Goal: Task Accomplishment & Management: Use online tool/utility

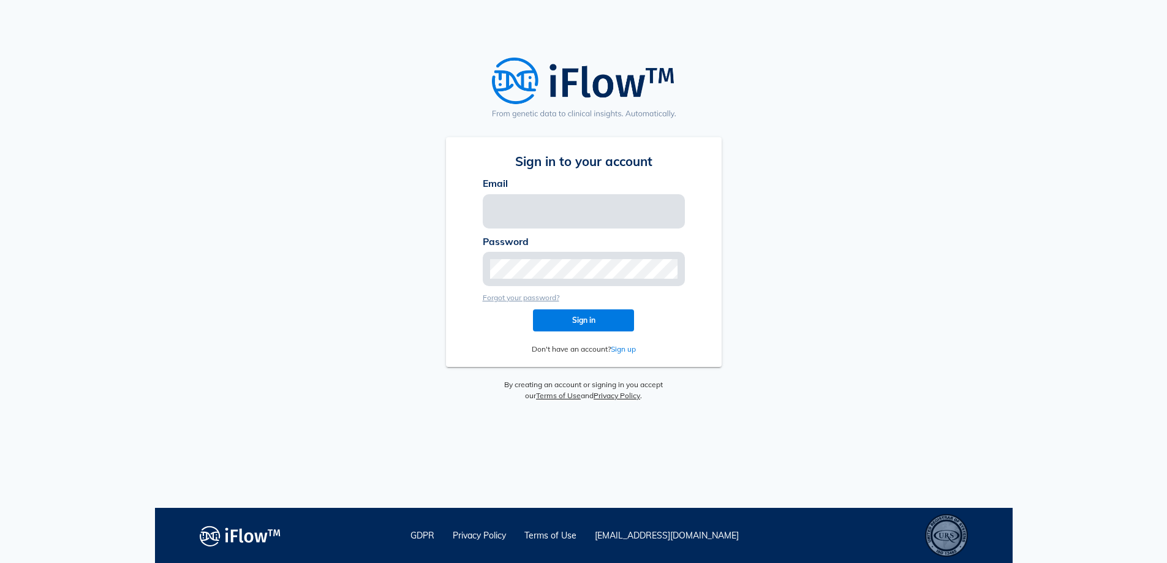
type input "[EMAIL_ADDRESS][PERSON_NAME][DOMAIN_NAME]"
click at [590, 323] on span "Sign in" at bounding box center [583, 319] width 81 height 9
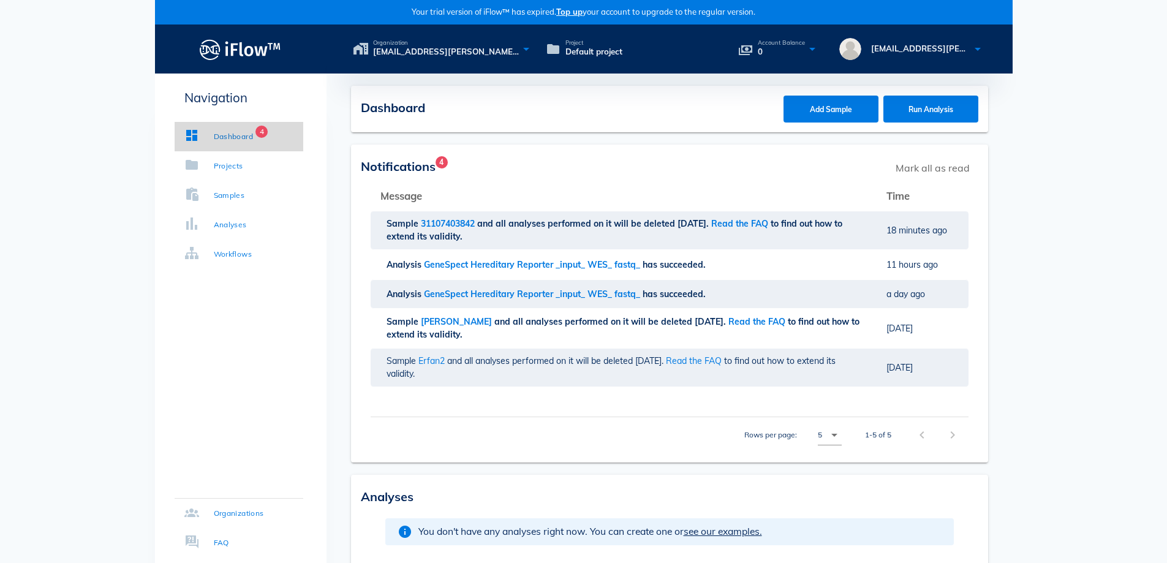
click at [248, 140] on div "Dashboard" at bounding box center [234, 136] width 40 height 12
click at [209, 133] on div "Dashboard 4" at bounding box center [218, 136] width 69 height 12
click at [228, 225] on div "Analyses" at bounding box center [230, 225] width 33 height 12
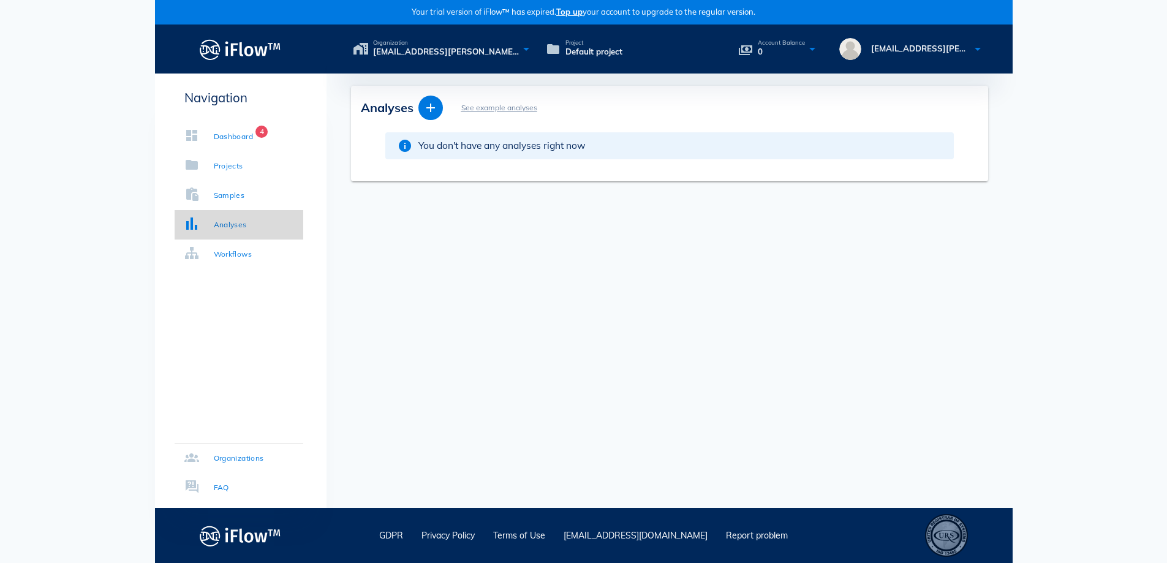
click at [228, 225] on div "Analyses" at bounding box center [230, 225] width 33 height 12
click at [239, 252] on div "Workflows" at bounding box center [233, 254] width 39 height 12
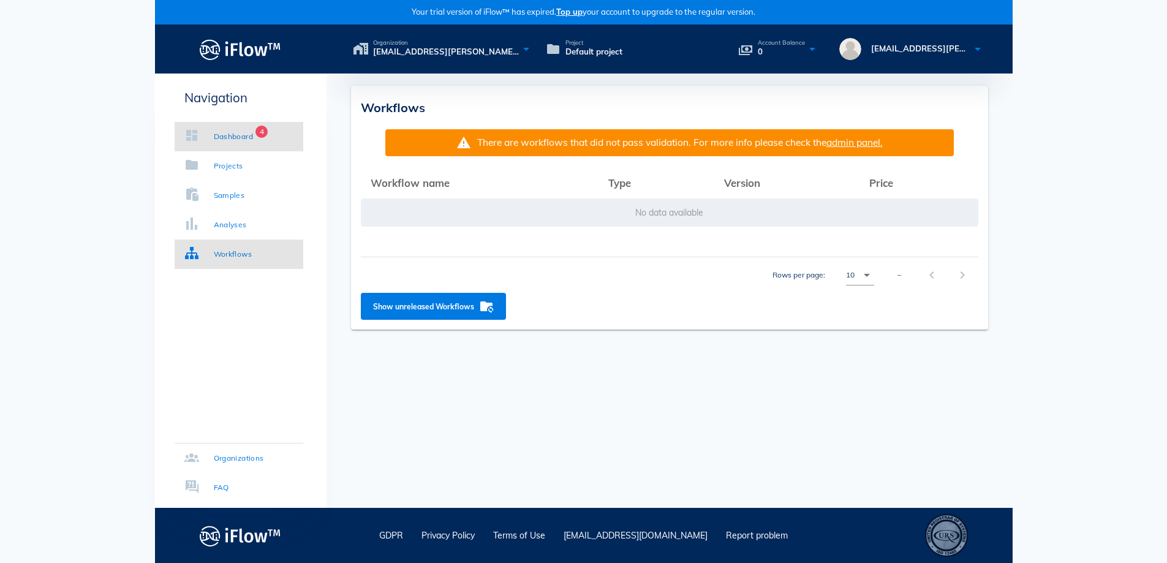
click at [225, 131] on div "Dashboard" at bounding box center [234, 136] width 40 height 12
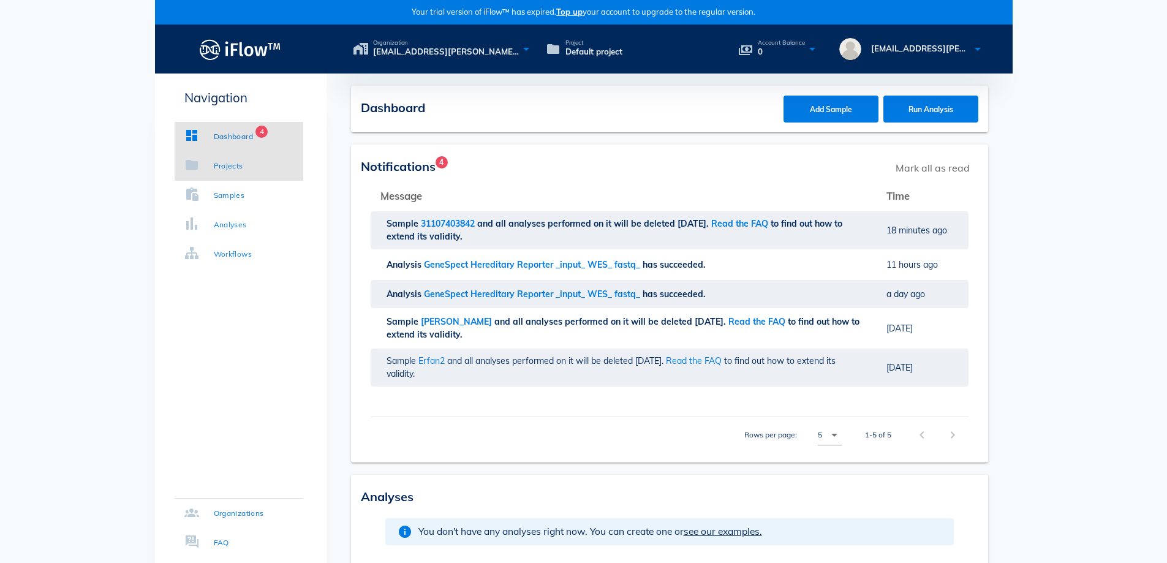
click at [230, 167] on div "Projects" at bounding box center [228, 166] width 29 height 12
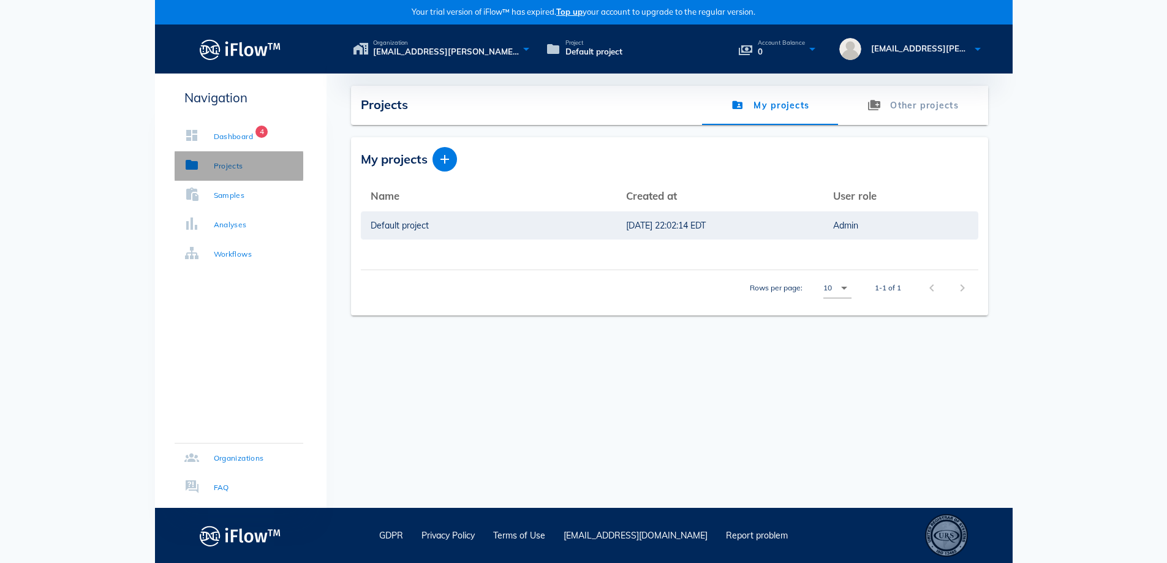
click at [216, 170] on div "Projects" at bounding box center [228, 166] width 29 height 12
click at [192, 168] on icon at bounding box center [191, 164] width 15 height 15
click at [197, 132] on icon at bounding box center [191, 135] width 15 height 15
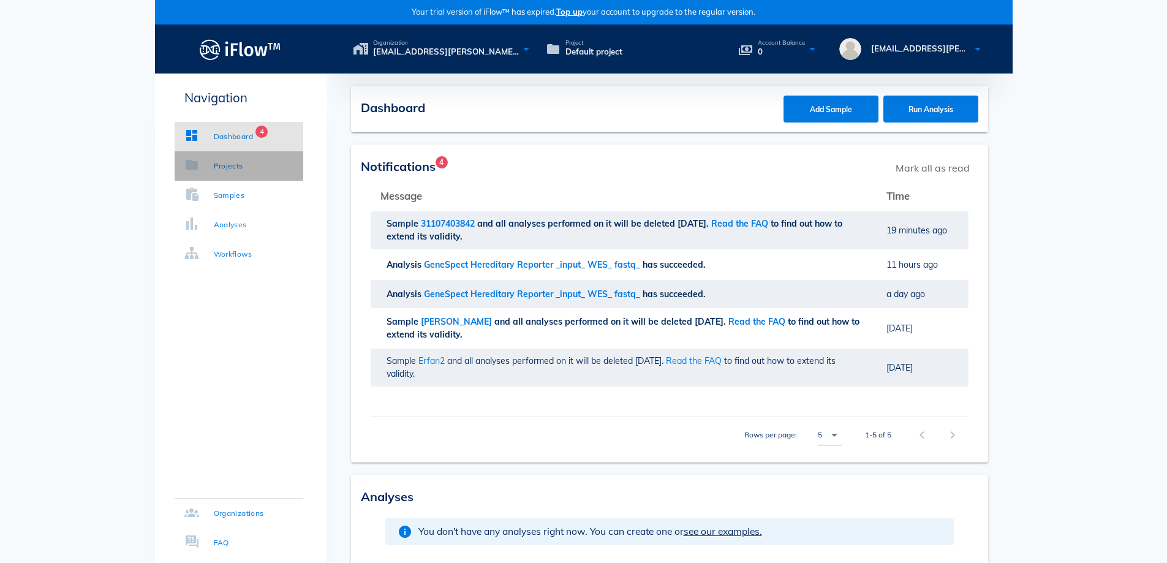
click at [191, 168] on icon at bounding box center [191, 164] width 15 height 15
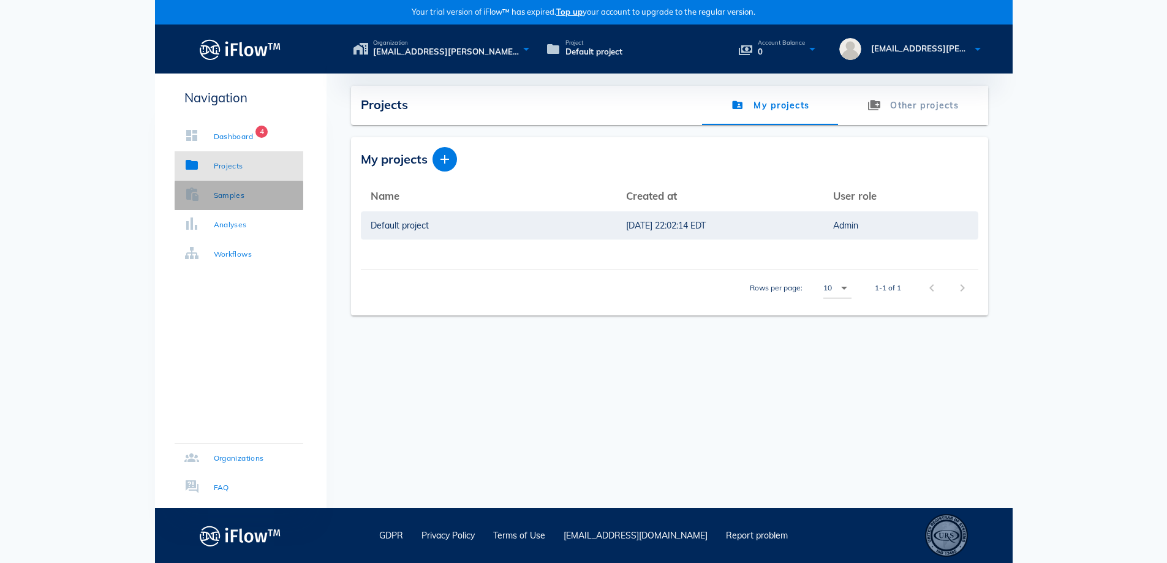
click at [197, 194] on icon at bounding box center [191, 194] width 15 height 15
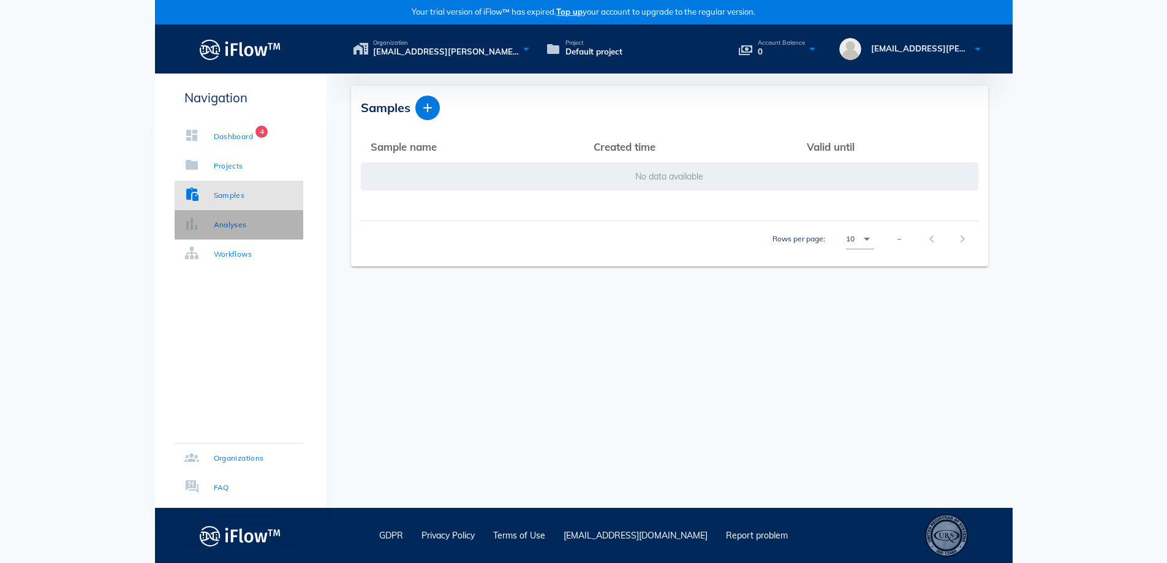
click at [214, 228] on div "Analyses" at bounding box center [230, 225] width 33 height 12
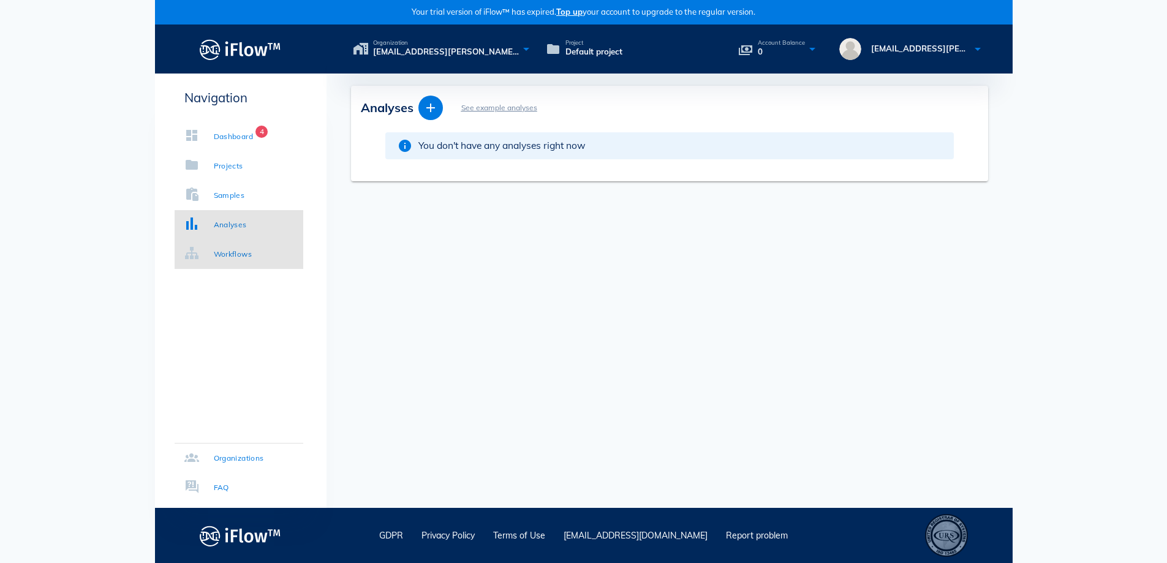
click at [200, 255] on div "Workflows" at bounding box center [218, 254] width 68 height 12
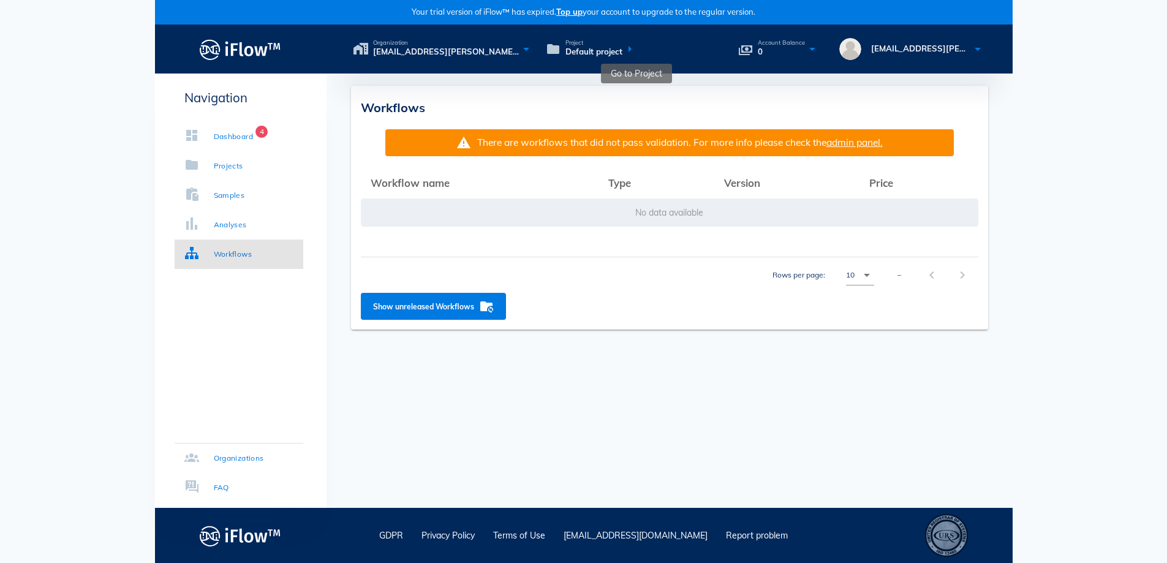
click at [608, 53] on span "Default project" at bounding box center [593, 52] width 57 height 12
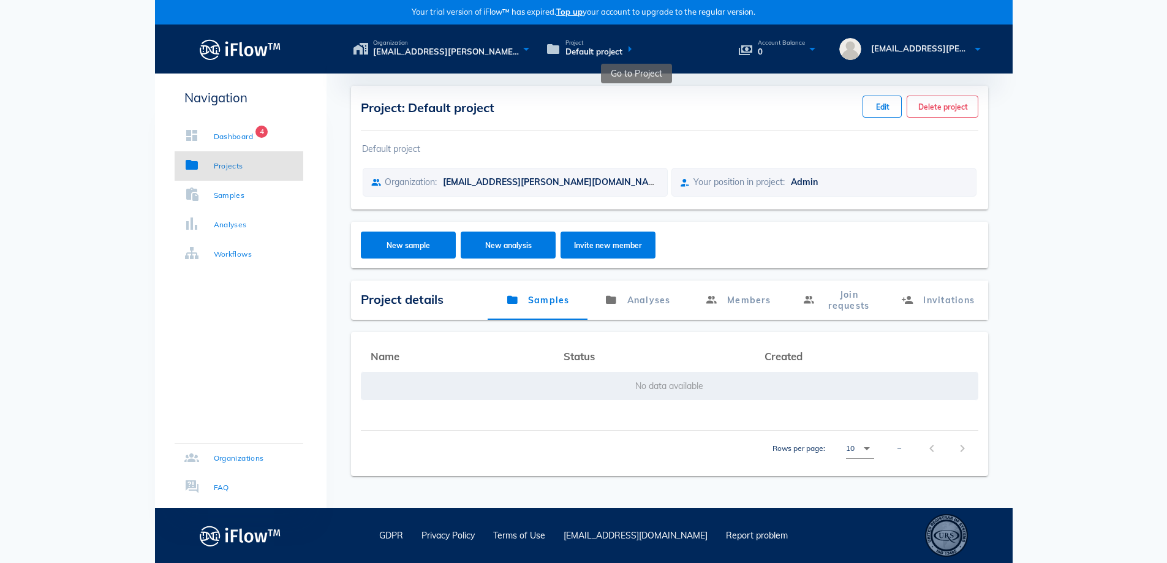
click at [628, 48] on icon at bounding box center [629, 49] width 15 height 18
click at [633, 75] on div "Project: Default project Edit Delete project Default project Organization: [EMA…" at bounding box center [669, 290] width 686 height 434
click at [620, 53] on span "Default project" at bounding box center [593, 52] width 57 height 12
click at [620, 73] on div "Organization [EMAIL_ADDRESS][PERSON_NAME][DOMAIN_NAME]'s organization Project D…" at bounding box center [669, 48] width 686 height 49
click at [570, 56] on span "Default project" at bounding box center [593, 52] width 57 height 12
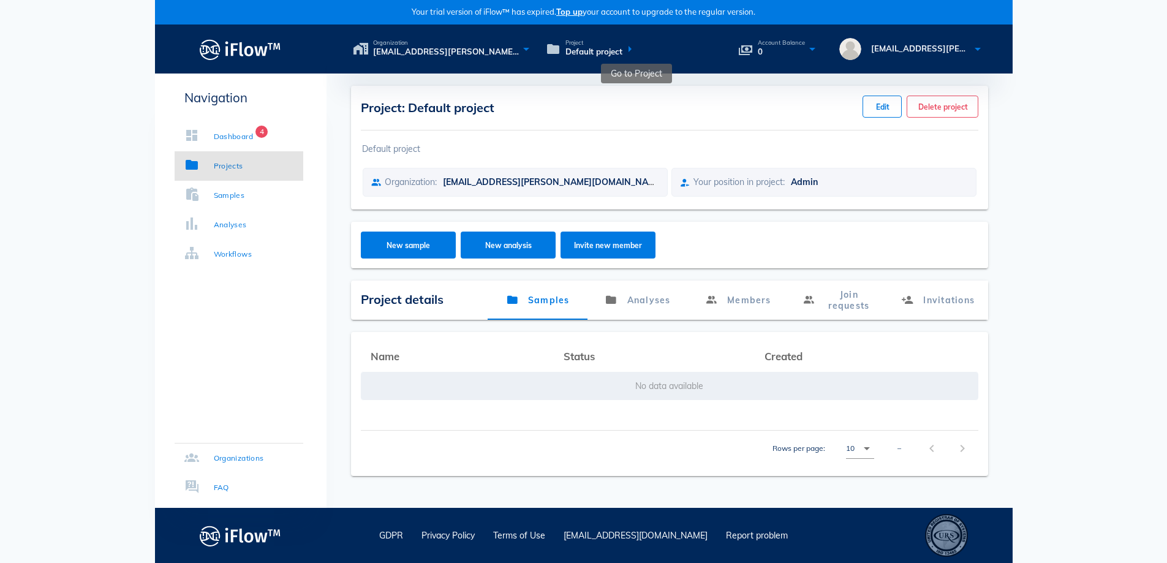
click at [631, 53] on icon at bounding box center [629, 49] width 15 height 18
click at [761, 56] on span "0" at bounding box center [781, 52] width 47 height 12
click at [888, 51] on span "[EMAIL_ADDRESS][PERSON_NAME][DOMAIN_NAME]" at bounding box center [976, 48] width 211 height 10
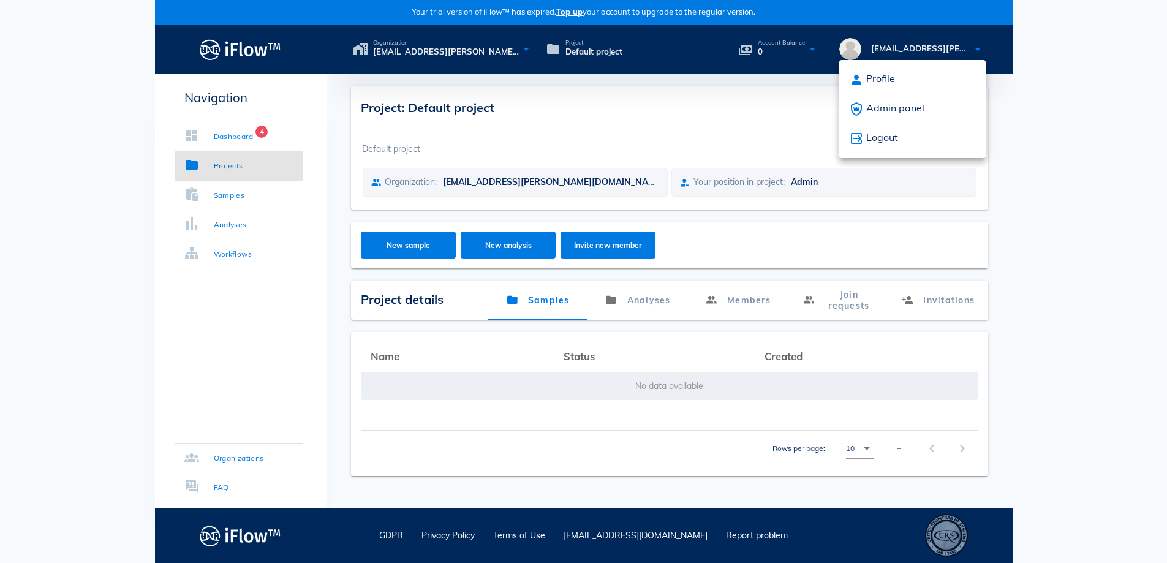
click at [905, 47] on span "[EMAIL_ADDRESS][PERSON_NAME][DOMAIN_NAME]" at bounding box center [976, 48] width 211 height 10
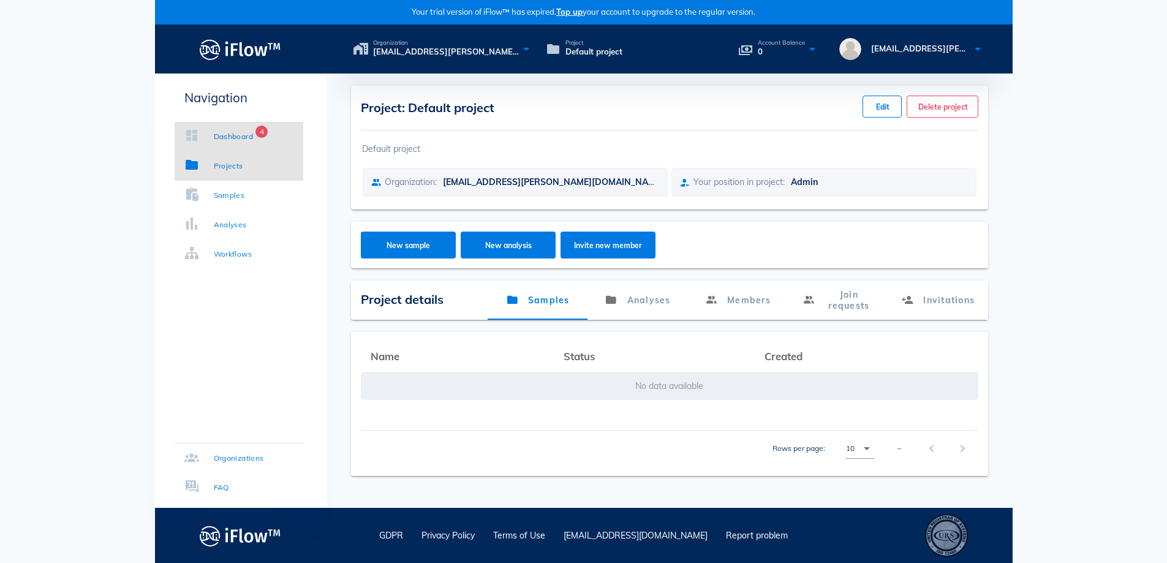
click at [228, 137] on div "Dashboard" at bounding box center [234, 136] width 40 height 12
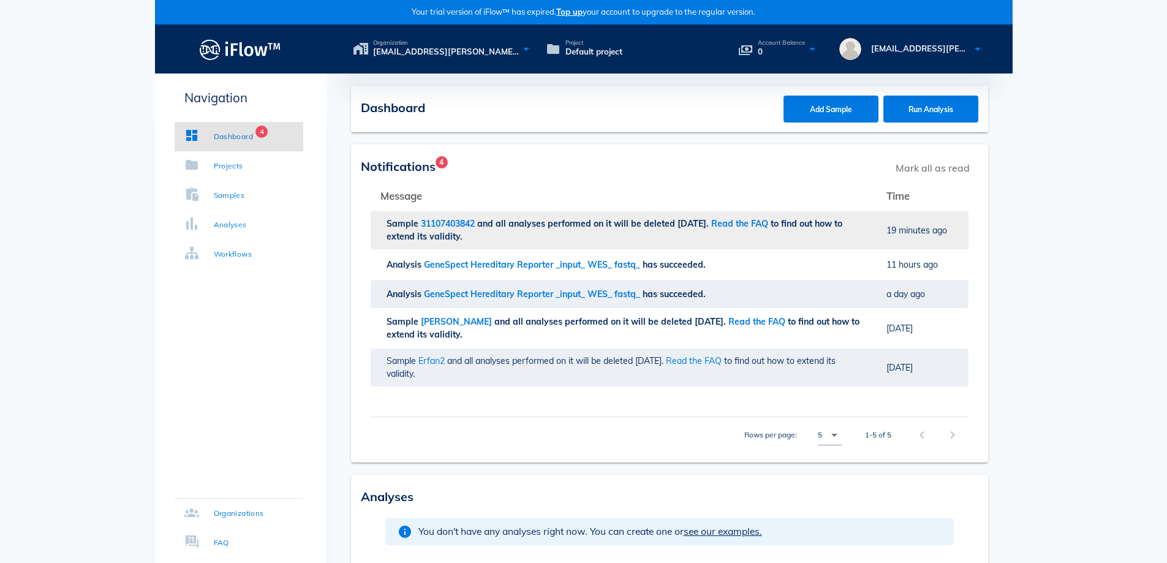
click at [559, 226] on span "and all analyses performed on it will be deleted [DATE]." at bounding box center [594, 223] width 234 height 11
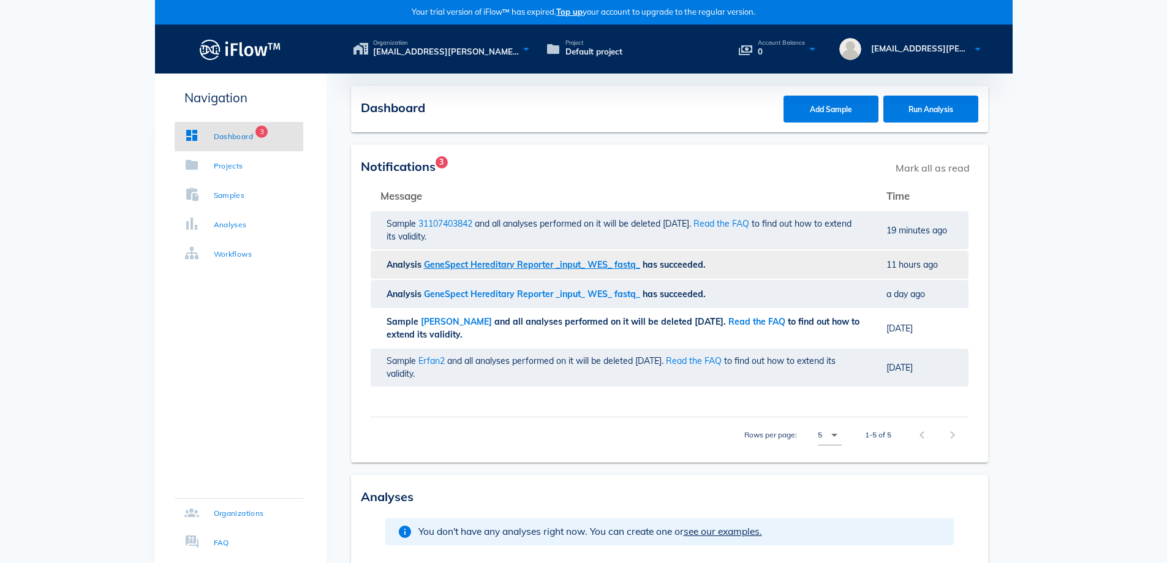
click at [534, 263] on span "GeneSpect Hereditary Reporter _input_ WES_ fastq_" at bounding box center [533, 264] width 219 height 11
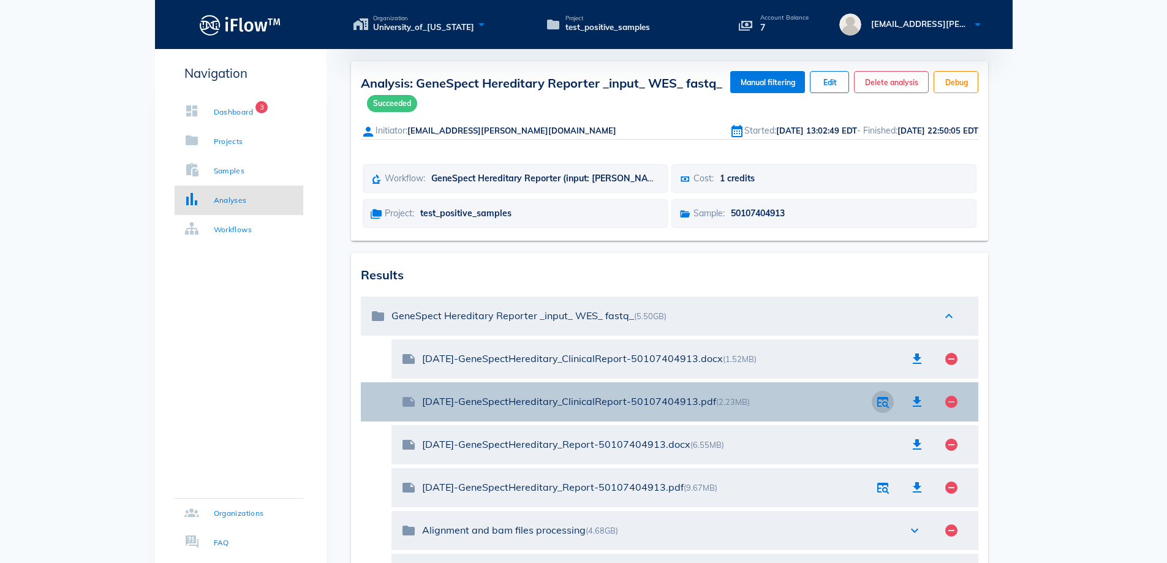
click at [882, 404] on icon "button" at bounding box center [882, 401] width 15 height 15
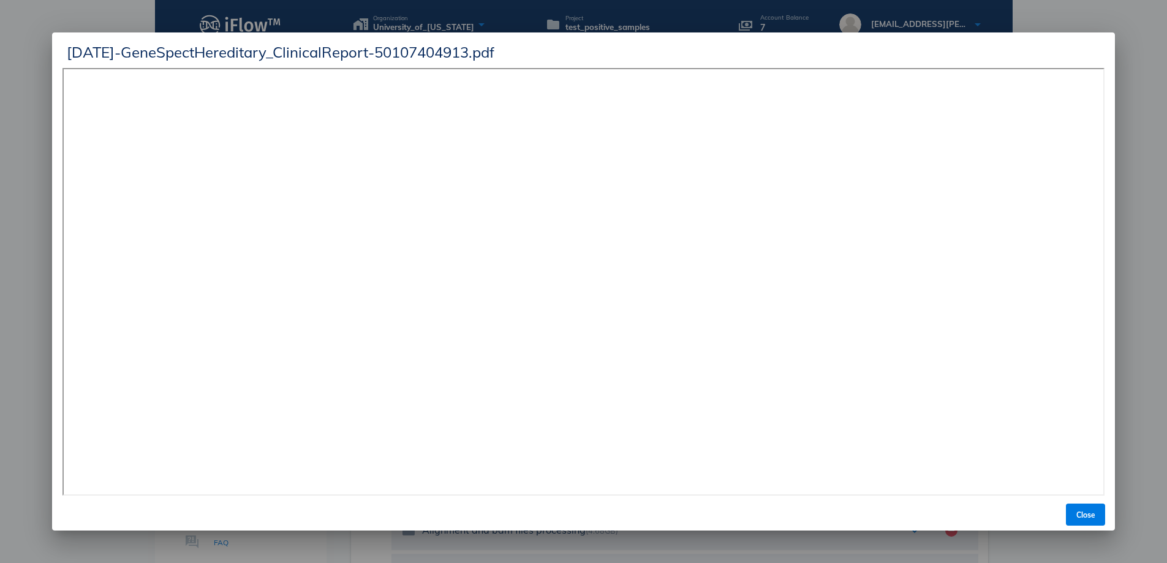
click at [1103, 48] on div "[DATE]-GeneSpectHereditary_ClinicalReport-50107404913.pdf" at bounding box center [583, 50] width 1063 height 36
click at [1096, 514] on span "Close" at bounding box center [1084, 514] width 29 height 9
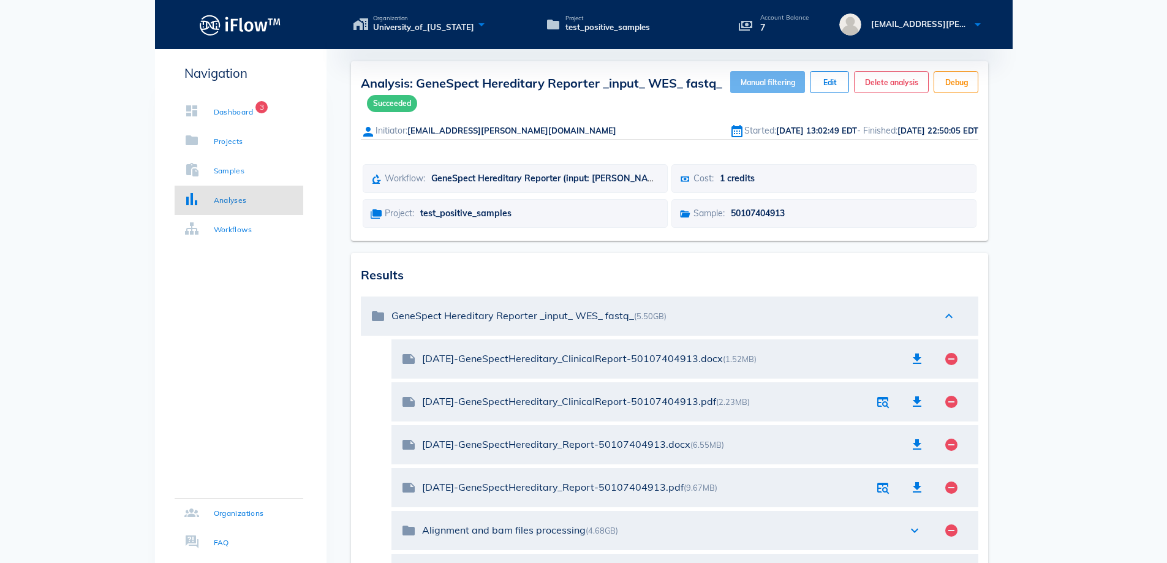
click at [751, 78] on span "Manual filtering" at bounding box center [767, 82] width 55 height 9
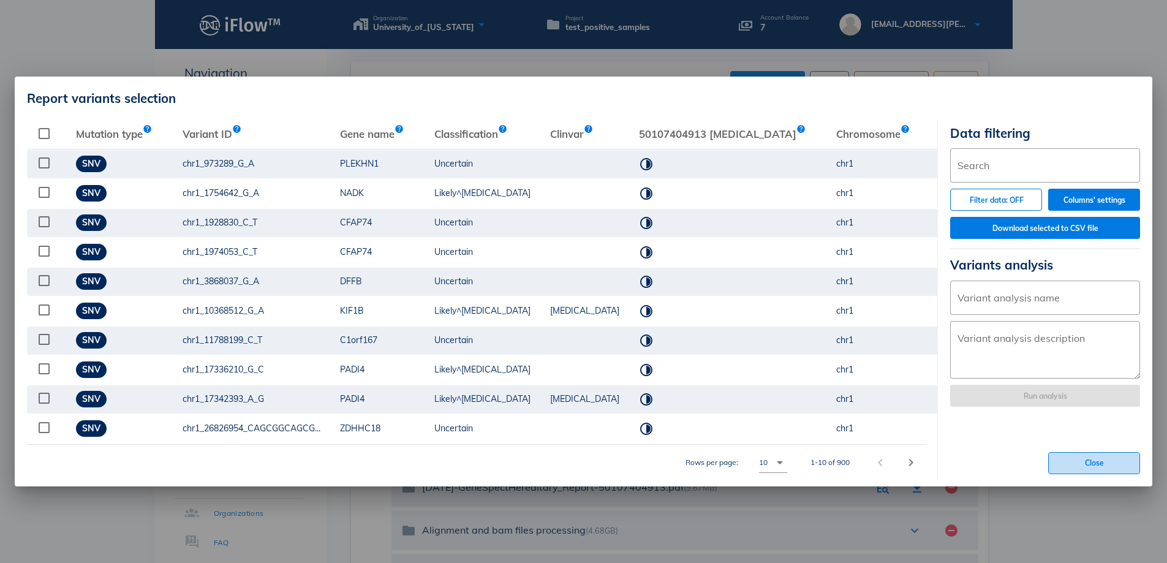
click at [1089, 473] on button "Close" at bounding box center [1094, 463] width 92 height 22
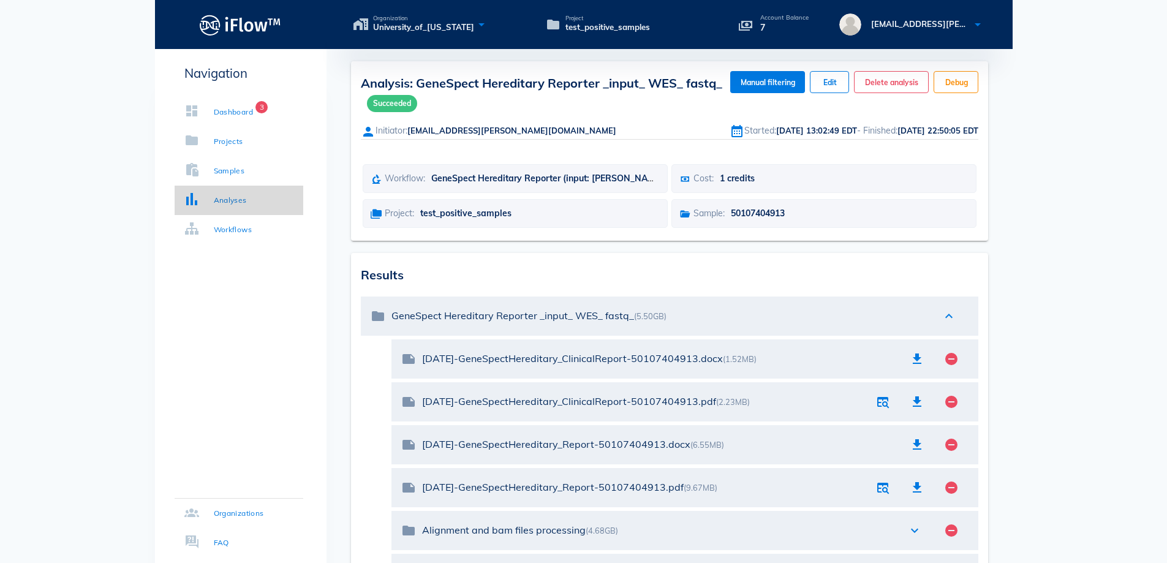
click at [239, 203] on div "Analyses" at bounding box center [230, 200] width 33 height 12
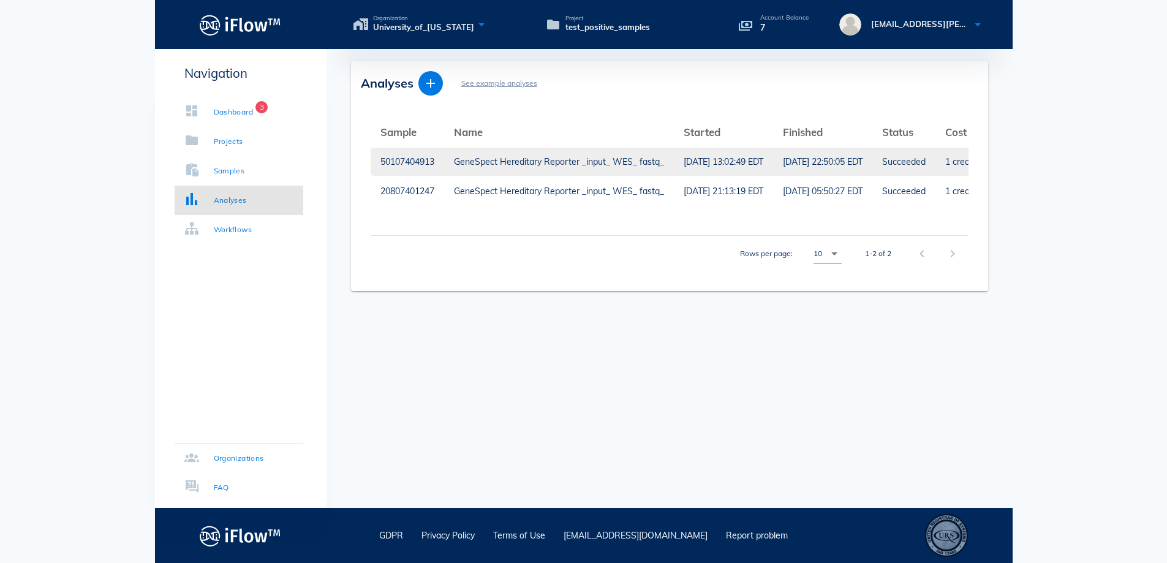
click at [508, 159] on div "GeneSpect Hereditary Reporter _input_ WES_ fastq_" at bounding box center [559, 162] width 210 height 28
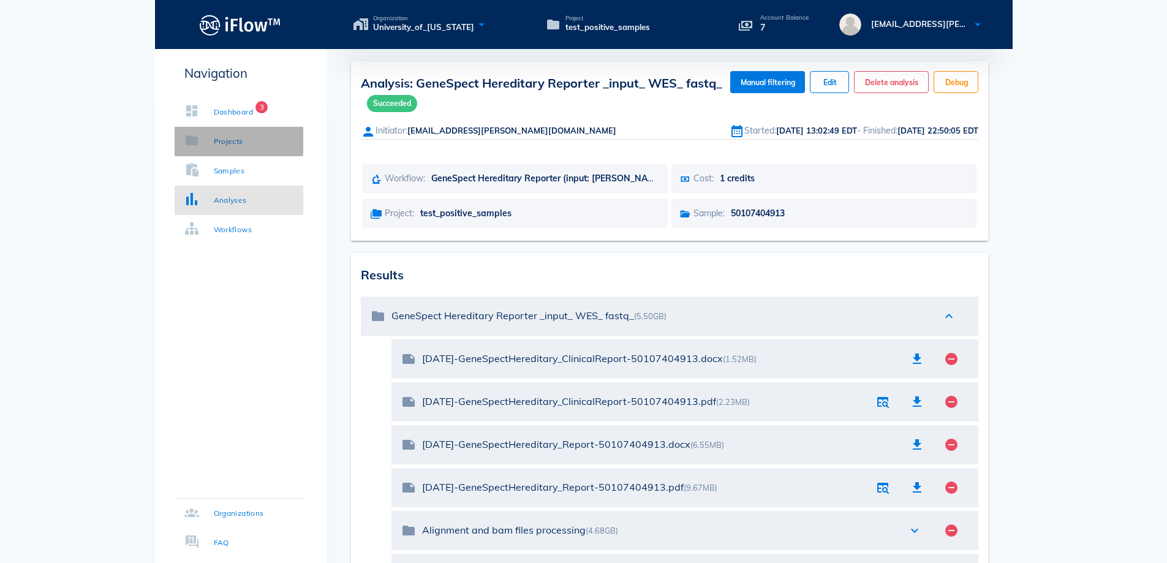
click at [230, 140] on div "Projects" at bounding box center [228, 141] width 29 height 12
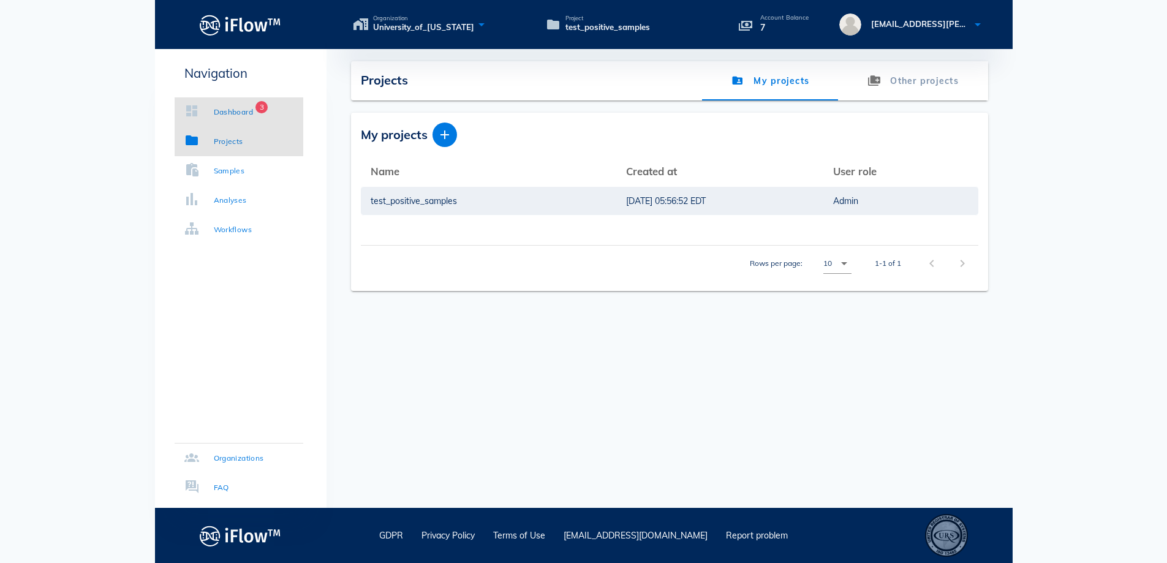
click at [219, 111] on div "Dashboard" at bounding box center [234, 112] width 40 height 12
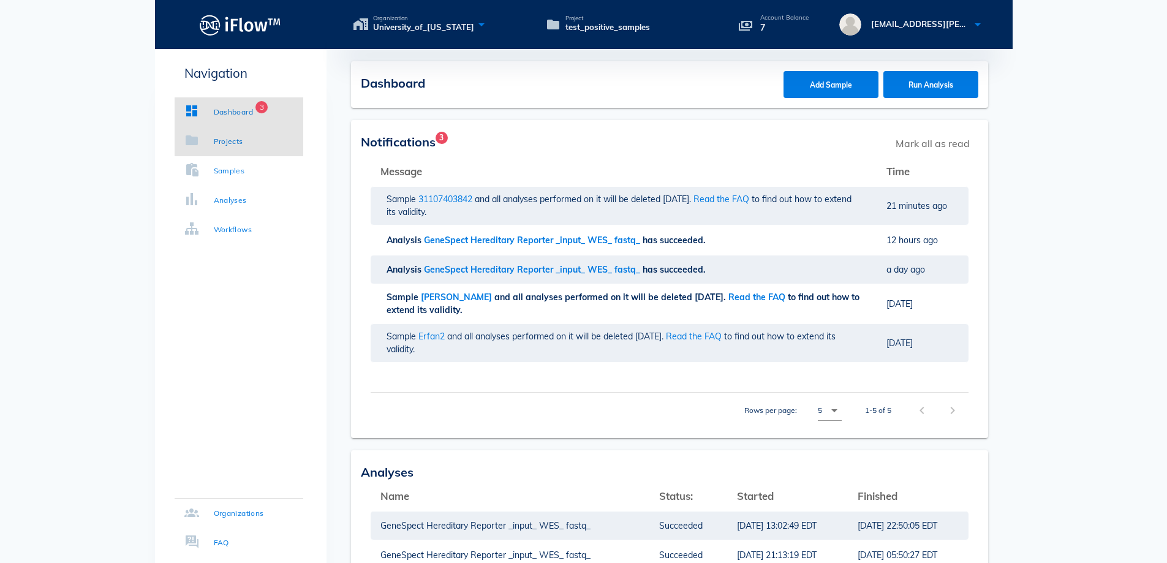
click at [225, 137] on div "Projects" at bounding box center [228, 141] width 29 height 12
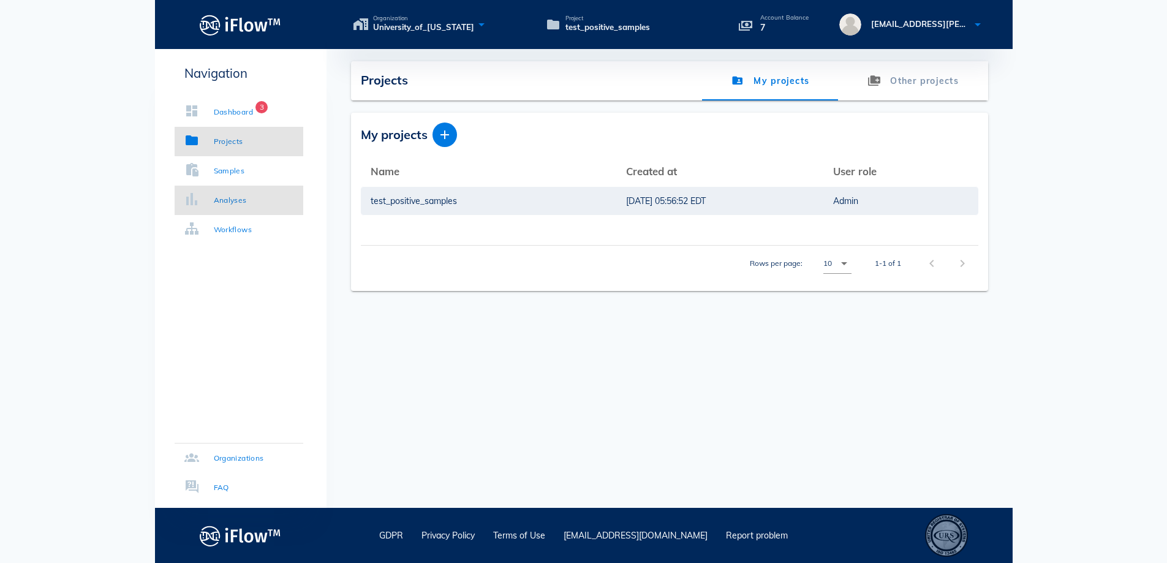
click at [214, 195] on div "Analyses" at bounding box center [230, 200] width 33 height 12
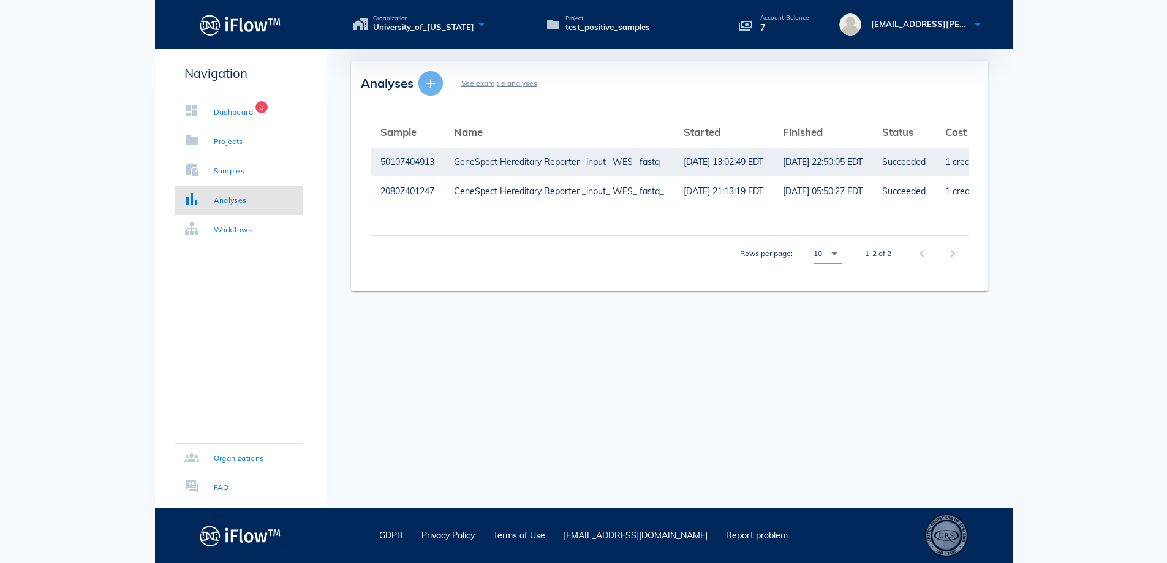
click at [431, 83] on icon "button" at bounding box center [430, 83] width 15 height 15
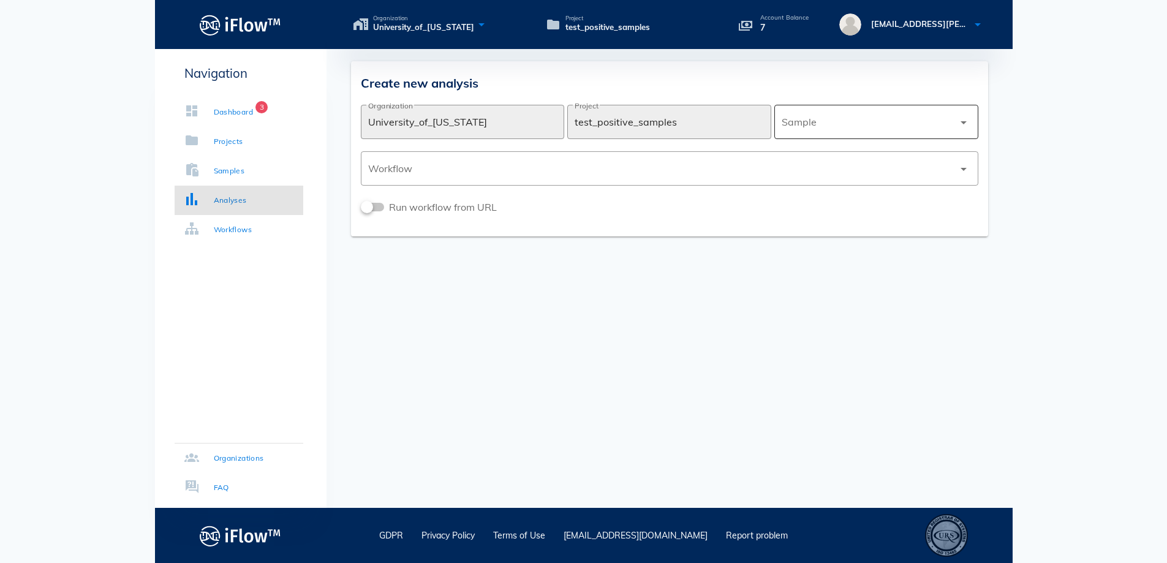
click at [958, 118] on icon "arrow_drop_down" at bounding box center [963, 122] width 15 height 15
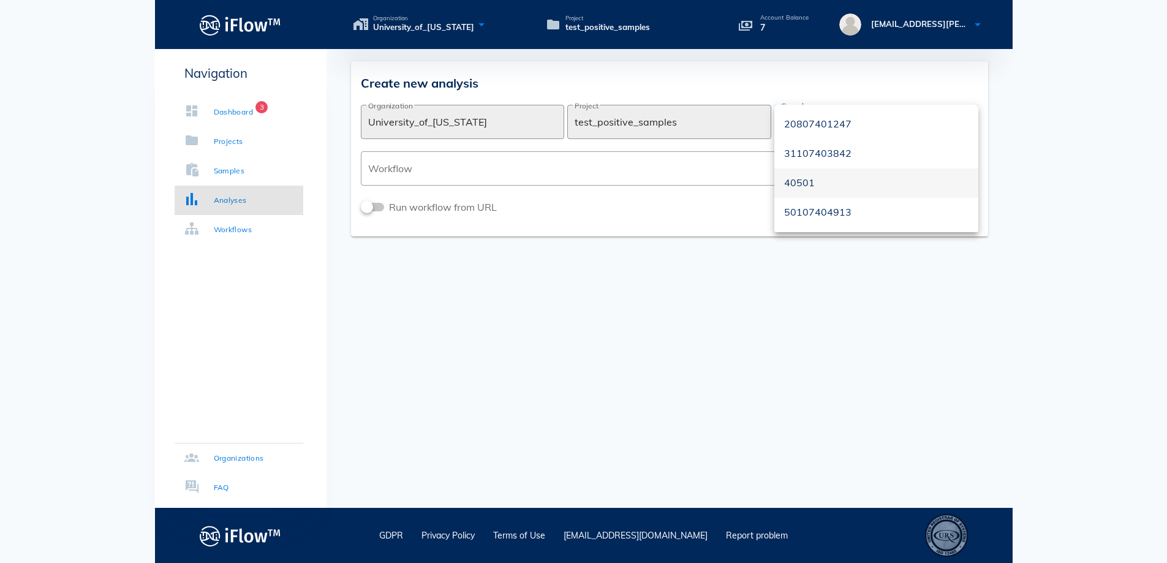
click at [817, 178] on div "40501" at bounding box center [876, 183] width 184 height 12
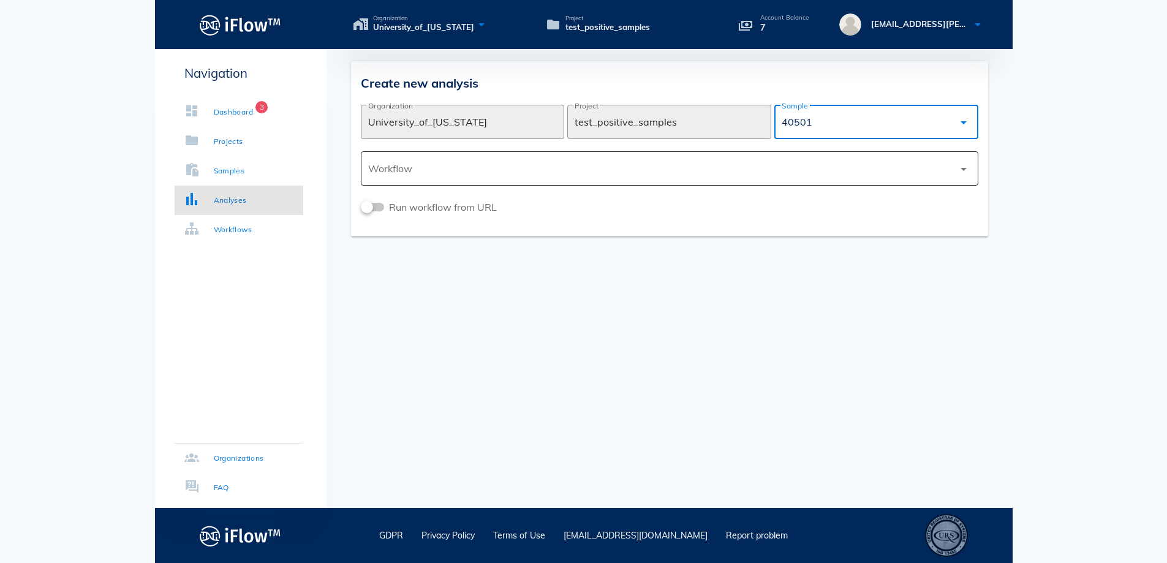
click at [957, 172] on icon "arrow_drop_down" at bounding box center [963, 169] width 15 height 15
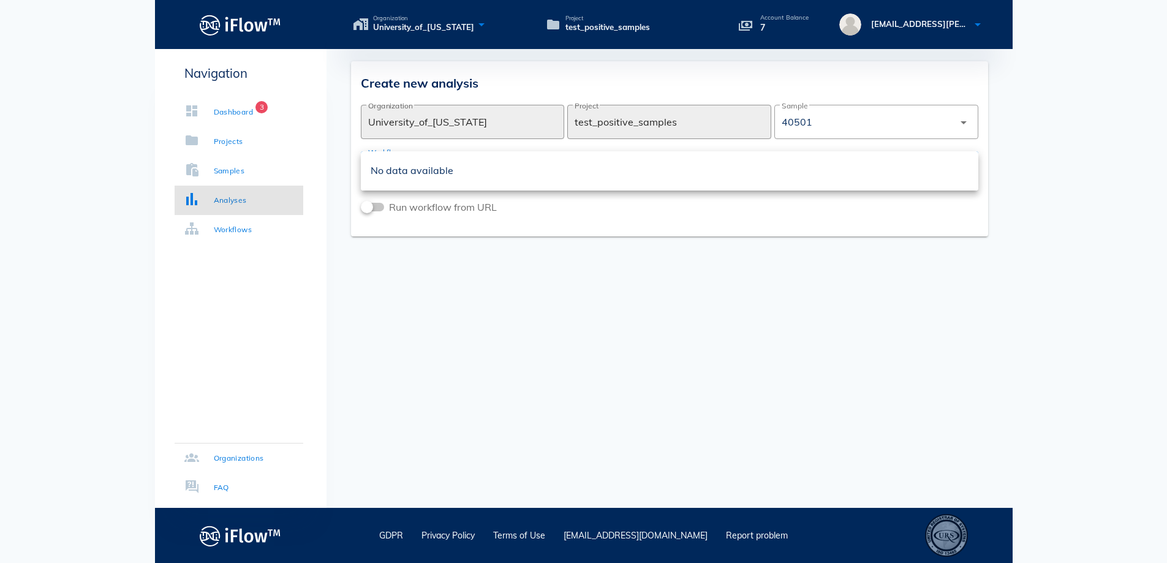
drag, startPoint x: 749, startPoint y: 286, endPoint x: 766, endPoint y: 277, distance: 18.9
click at [750, 286] on div "Your account balance is insufficient to run this workflow. Please, contact your…" at bounding box center [669, 278] width 686 height 459
click at [956, 171] on icon "arrow_drop_down" at bounding box center [963, 169] width 15 height 15
click at [377, 170] on div "No data available" at bounding box center [670, 171] width 598 height 12
click at [598, 257] on div "Your account balance is insufficient to run this workflow. Please, contact your…" at bounding box center [669, 278] width 686 height 459
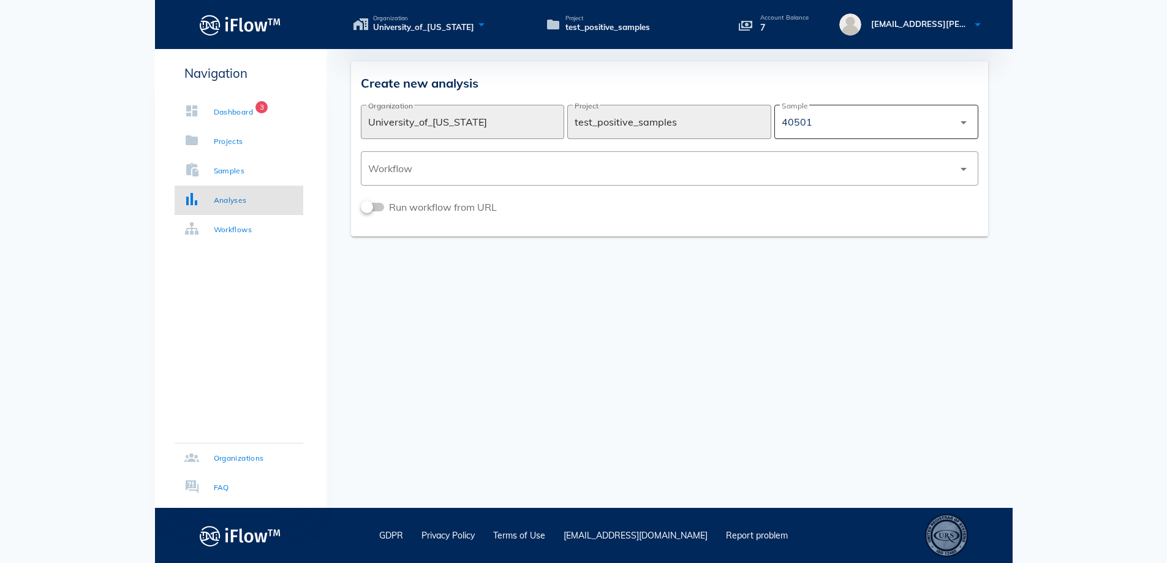
click at [933, 125] on div "40501" at bounding box center [867, 121] width 172 height 29
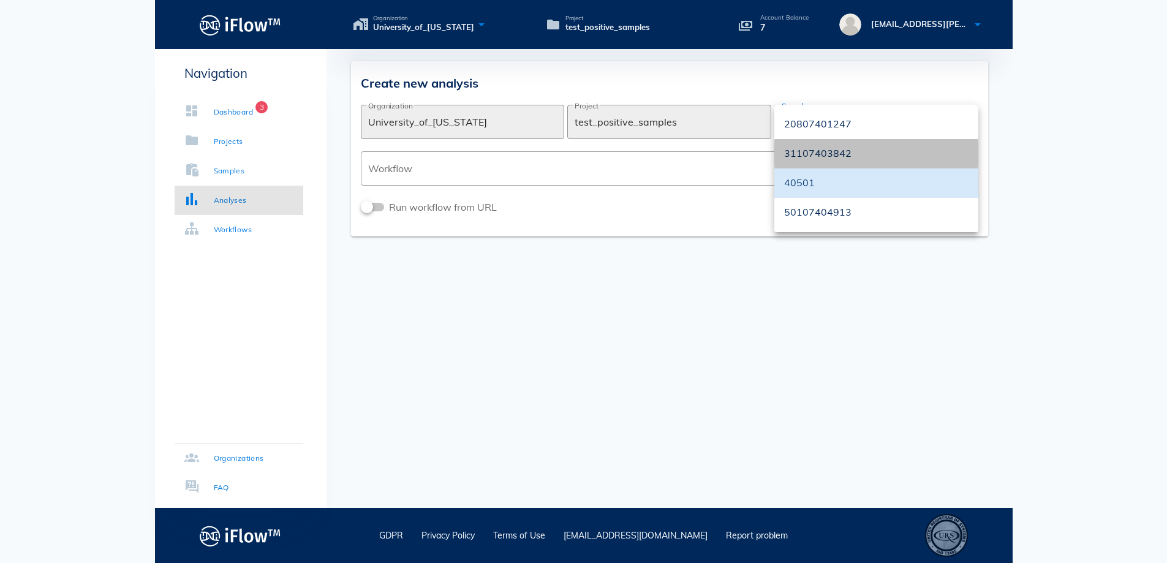
click at [807, 149] on div "31107403842" at bounding box center [876, 154] width 184 height 12
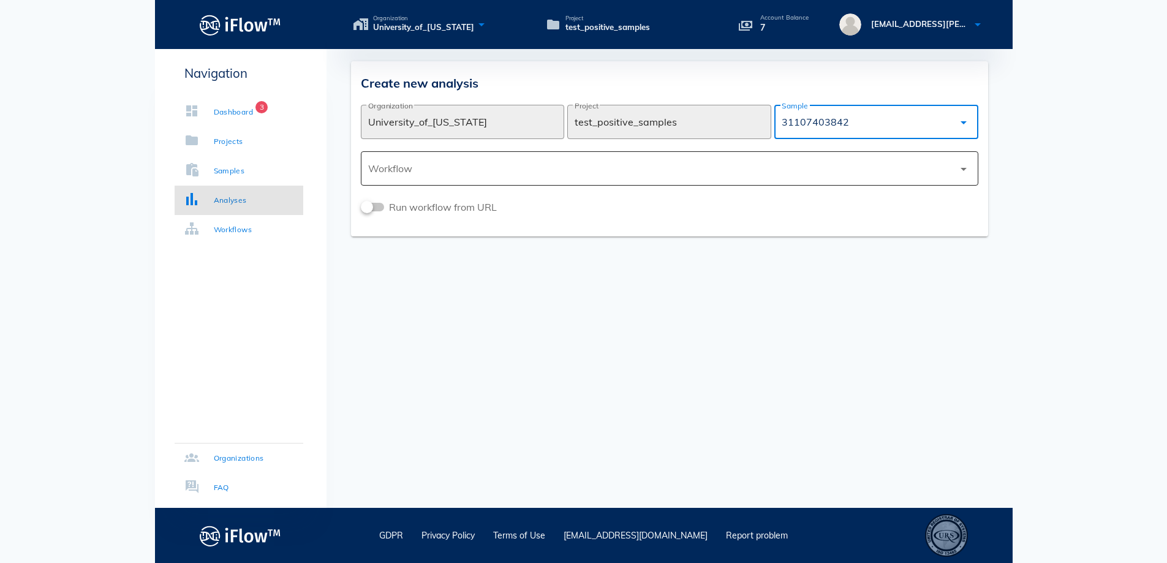
click at [807, 164] on div at bounding box center [660, 168] width 585 height 29
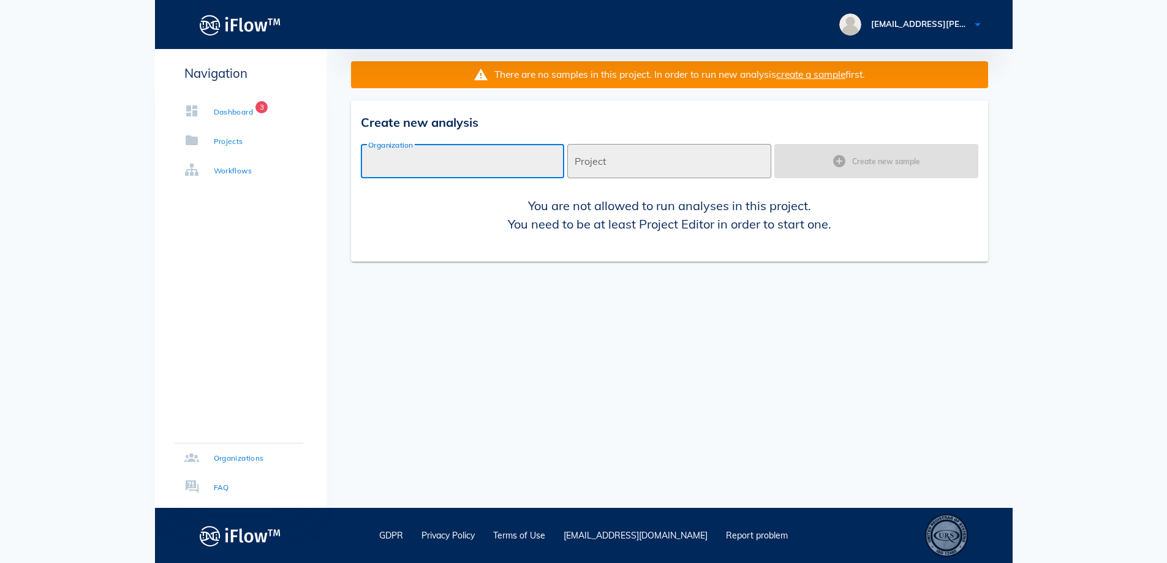
click at [412, 163] on input "Organization" at bounding box center [462, 161] width 189 height 20
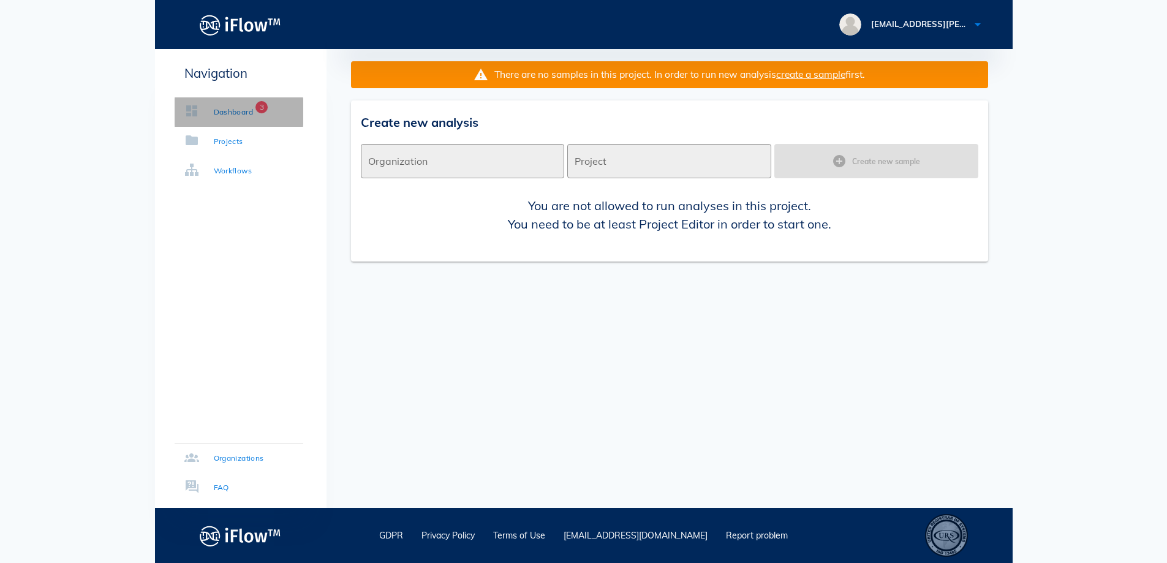
click at [217, 105] on link "Dashboard 3" at bounding box center [239, 111] width 129 height 29
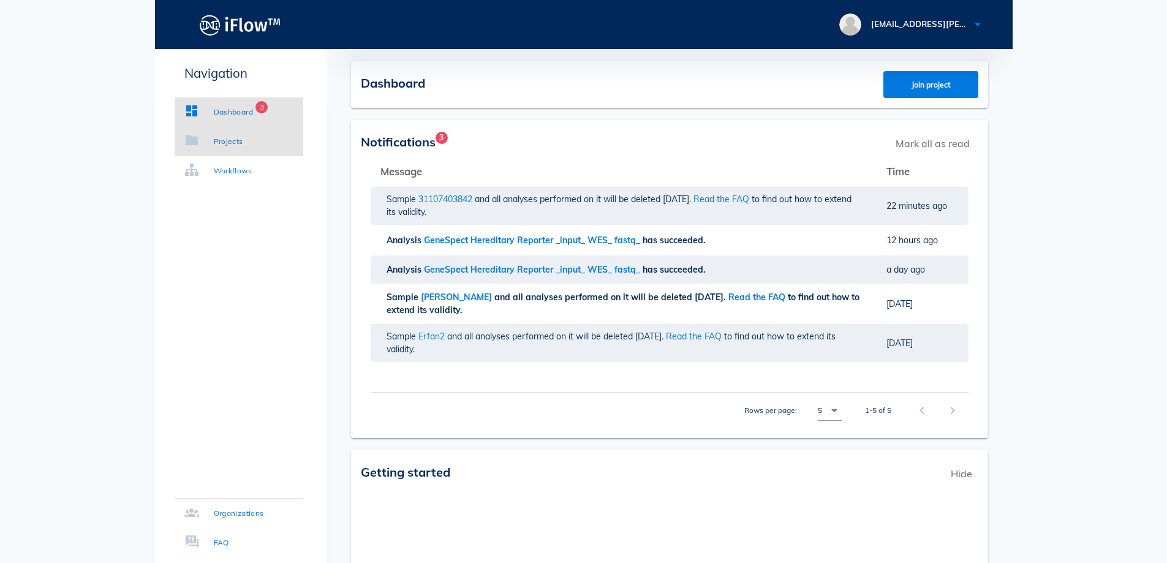
click at [222, 143] on div "Projects" at bounding box center [228, 141] width 29 height 12
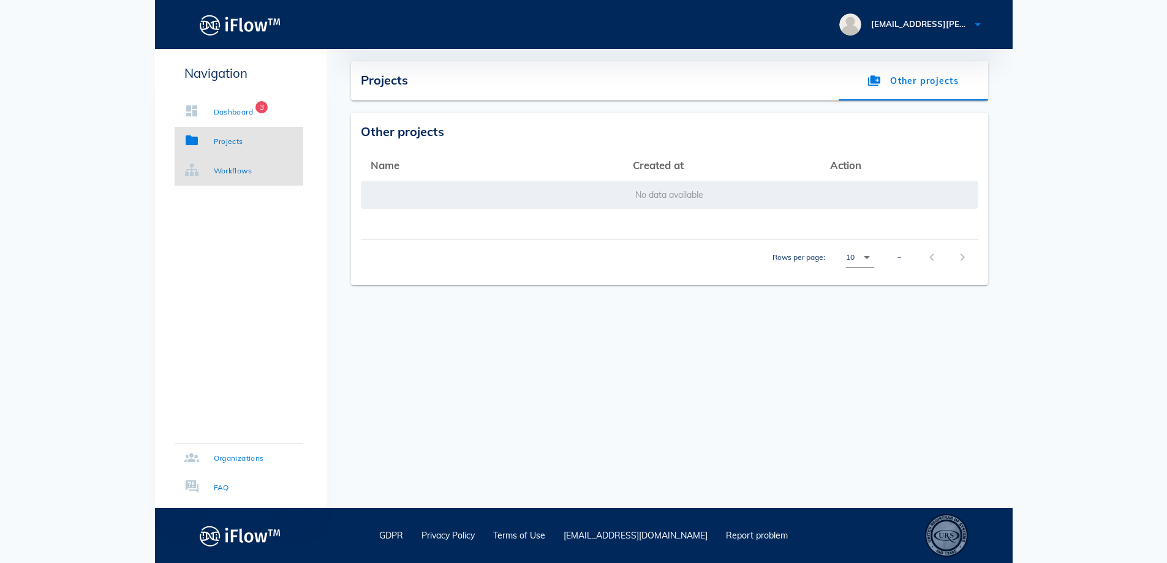
click at [223, 167] on div "Workflows" at bounding box center [233, 171] width 39 height 12
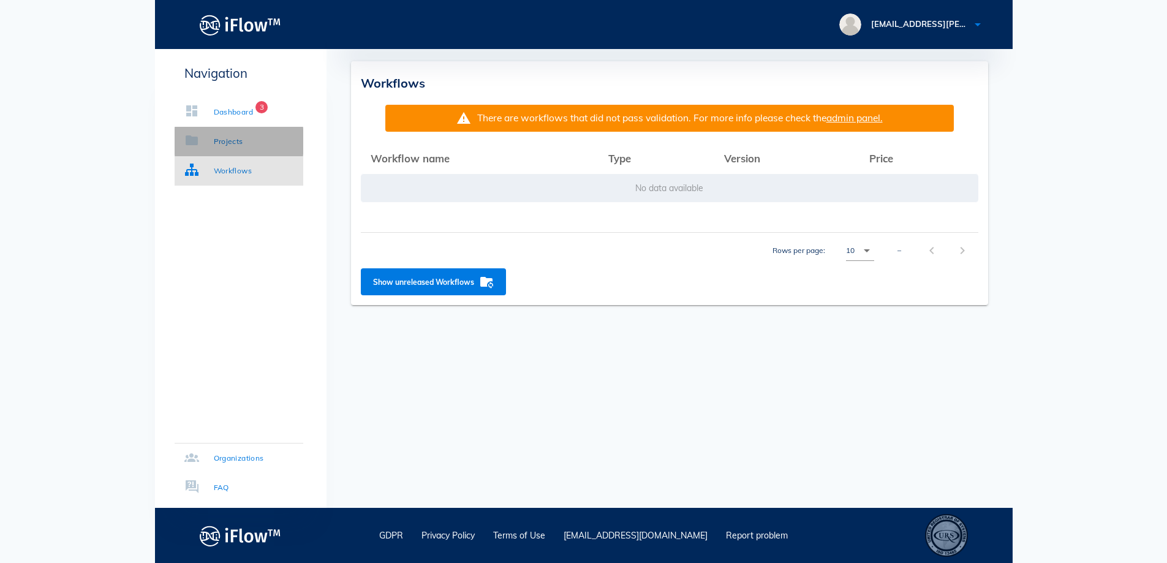
click at [230, 132] on link "Projects" at bounding box center [239, 141] width 129 height 29
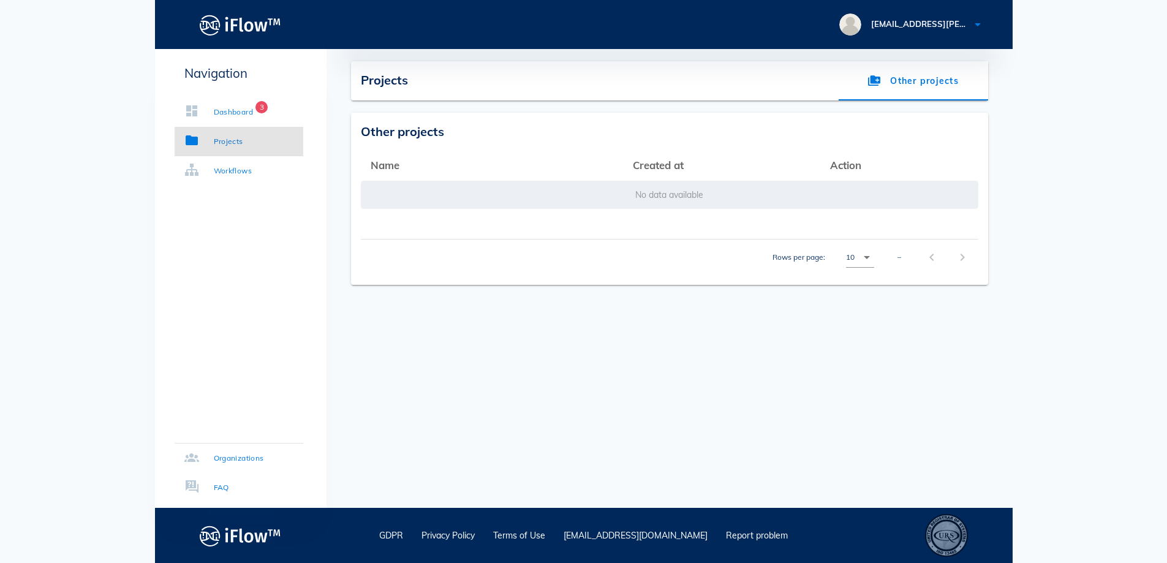
click at [614, 111] on div "Projects Other projects My projects Name arrow_upward Created at arrow_upward U…" at bounding box center [669, 173] width 686 height 224
click at [944, 81] on link "Other projects" at bounding box center [912, 80] width 149 height 39
click at [363, 87] on span "Projects" at bounding box center [384, 79] width 47 height 15
click at [570, 195] on td "No data available" at bounding box center [669, 194] width 617 height 29
click at [229, 105] on link "Dashboard 3" at bounding box center [239, 111] width 129 height 29
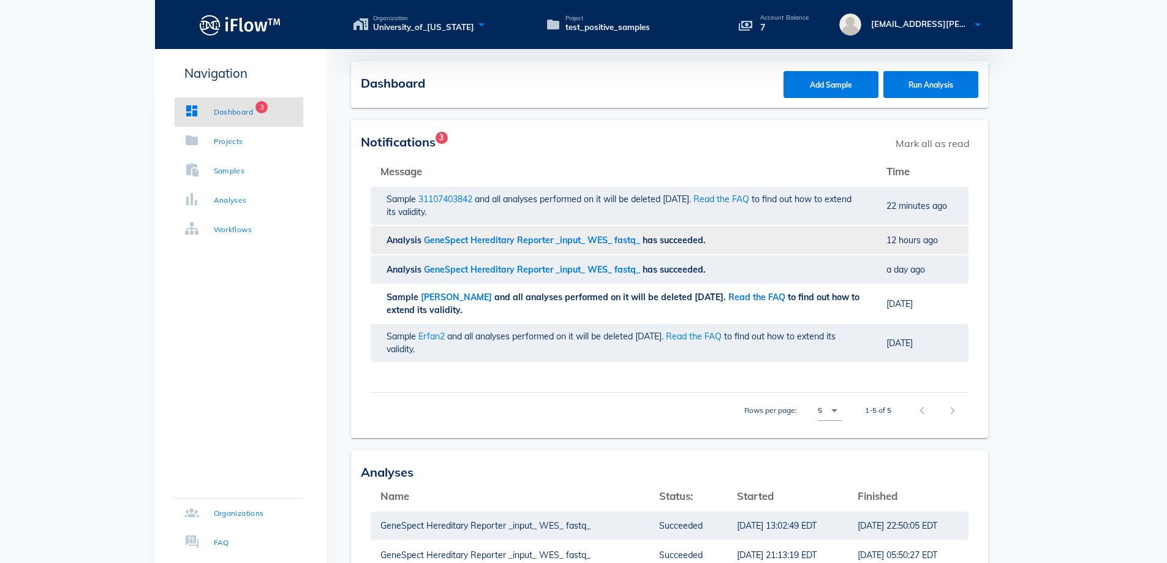
click at [830, 234] on div "Analysis GeneSpect Hereditary Reporter _input_ WES_ fastq_ has succeeded." at bounding box center [623, 240] width 474 height 13
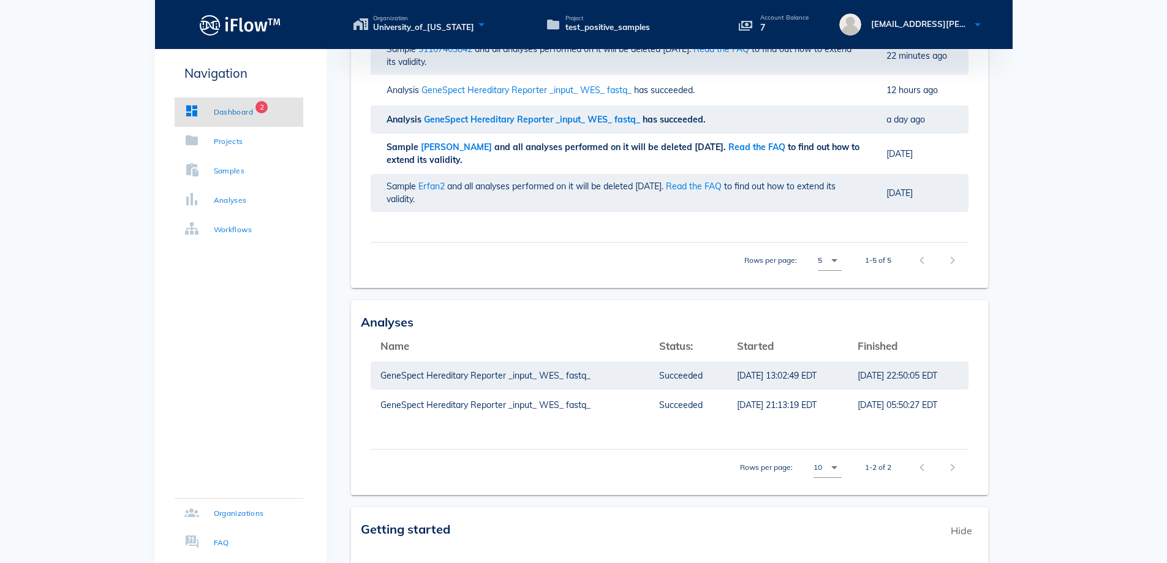
scroll to position [306, 0]
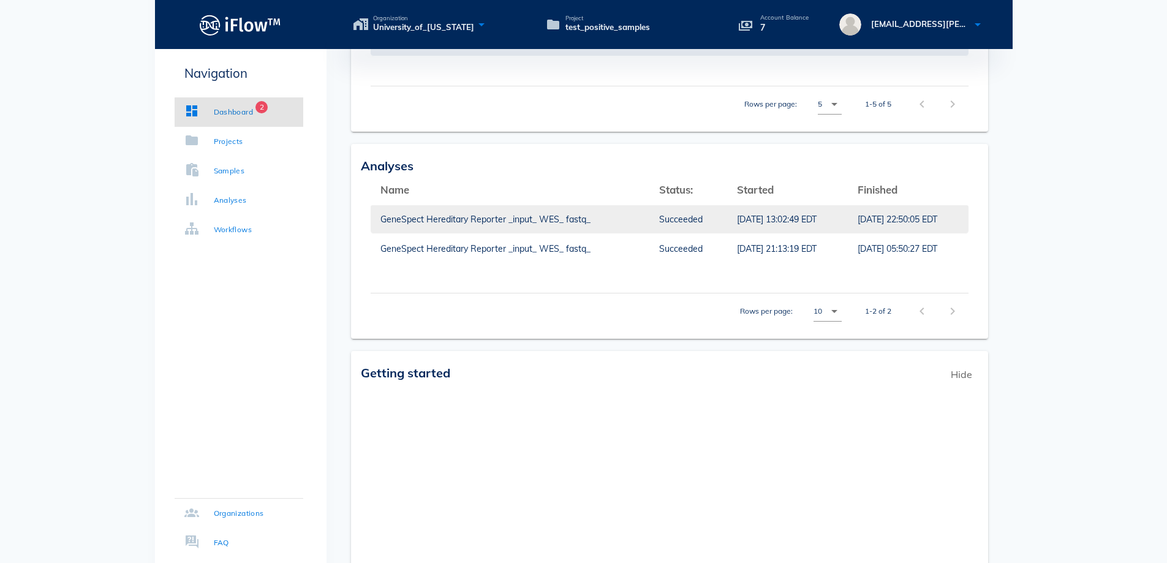
click at [895, 220] on td "[DATE] 22:50:05 EDT" at bounding box center [908, 219] width 121 height 29
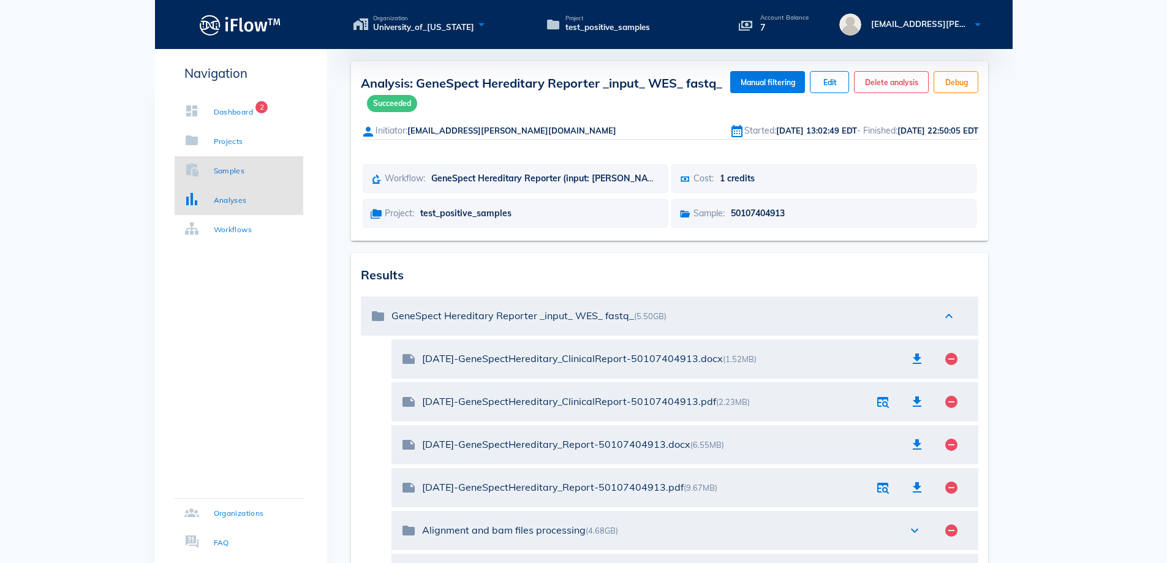
click at [221, 167] on div "Samples" at bounding box center [229, 171] width 31 height 12
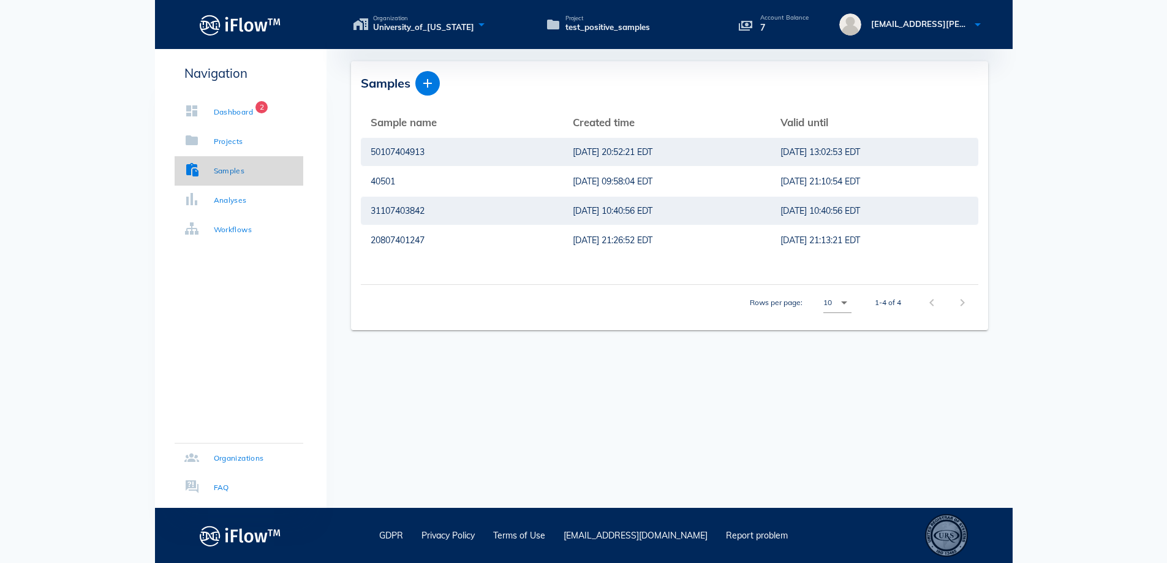
click at [222, 165] on div "Samples" at bounding box center [229, 171] width 31 height 12
click at [258, 203] on link "Analyses" at bounding box center [239, 200] width 129 height 29
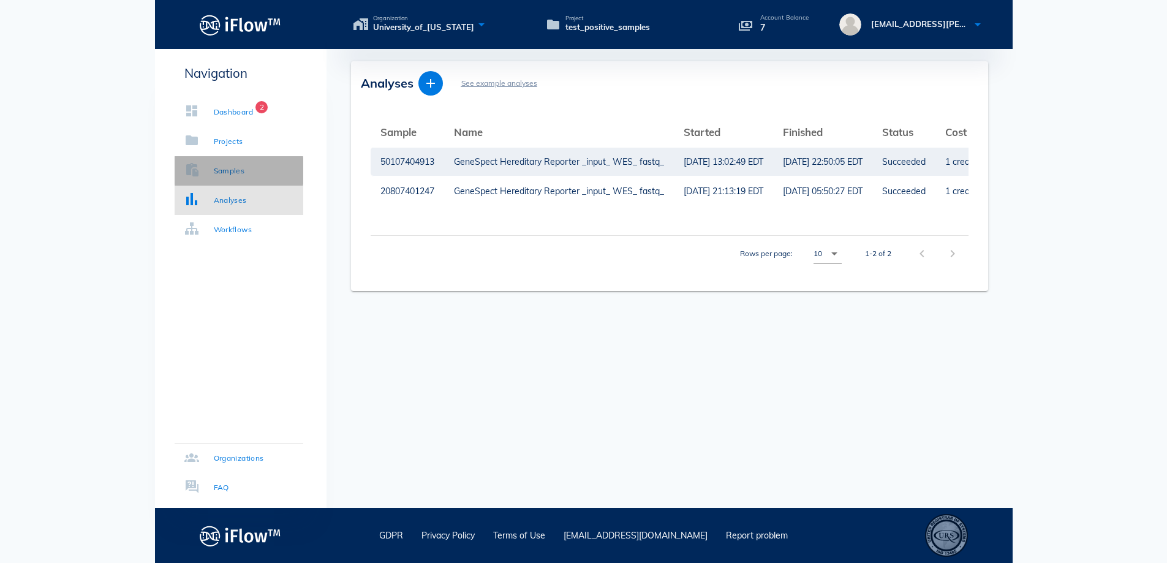
click at [227, 167] on div "Samples" at bounding box center [229, 171] width 31 height 12
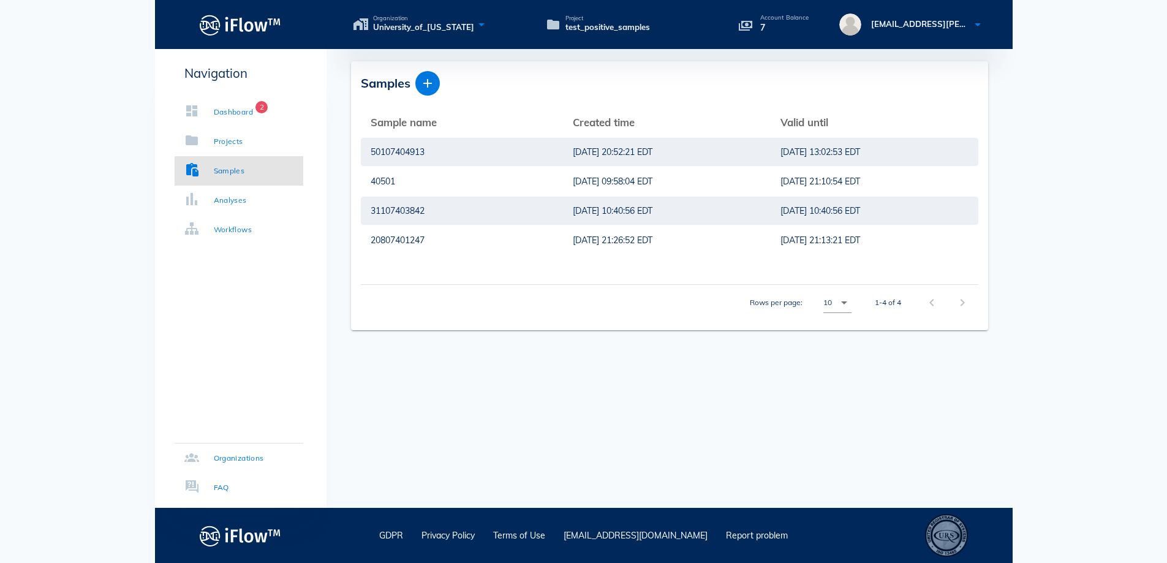
drag, startPoint x: 285, startPoint y: 321, endPoint x: 299, endPoint y: 312, distance: 16.0
click at [287, 318] on div "Navigation Dashboard 2 Projects Samples Analyses Workflows Organizations FAQ" at bounding box center [240, 278] width 171 height 459
click at [393, 209] on div "31107403842" at bounding box center [462, 211] width 182 height 28
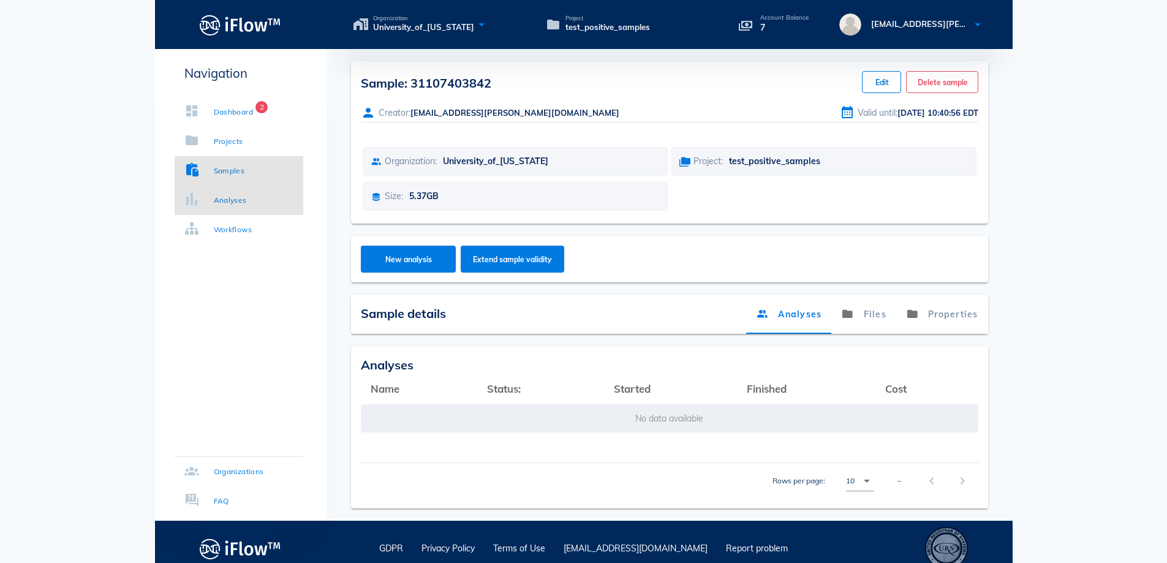
click at [226, 200] on div "Analyses" at bounding box center [230, 200] width 33 height 12
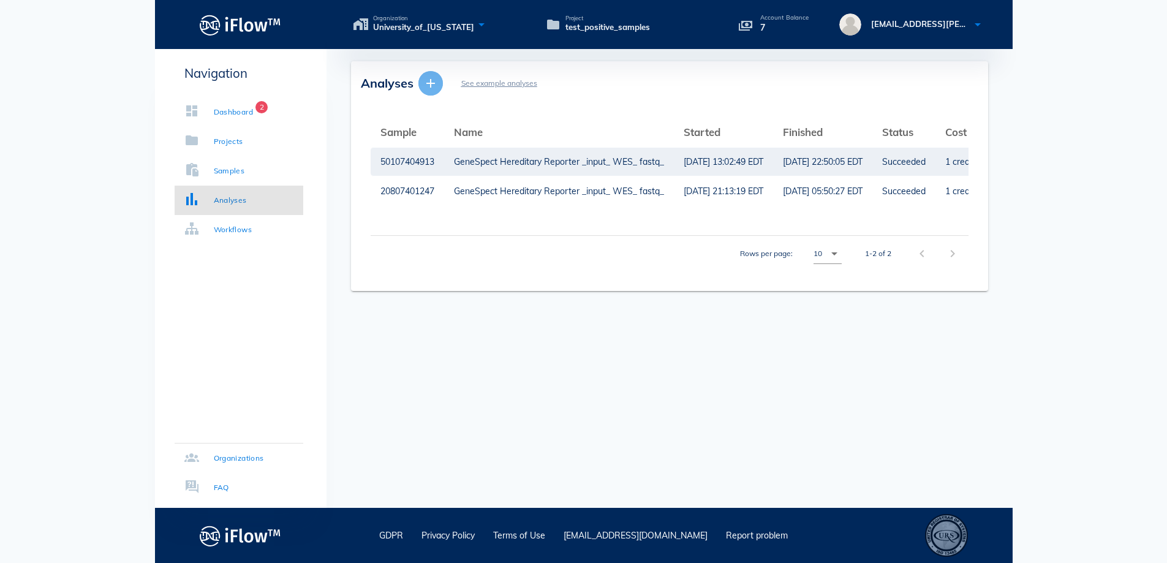
click at [429, 85] on icon "button" at bounding box center [430, 83] width 15 height 15
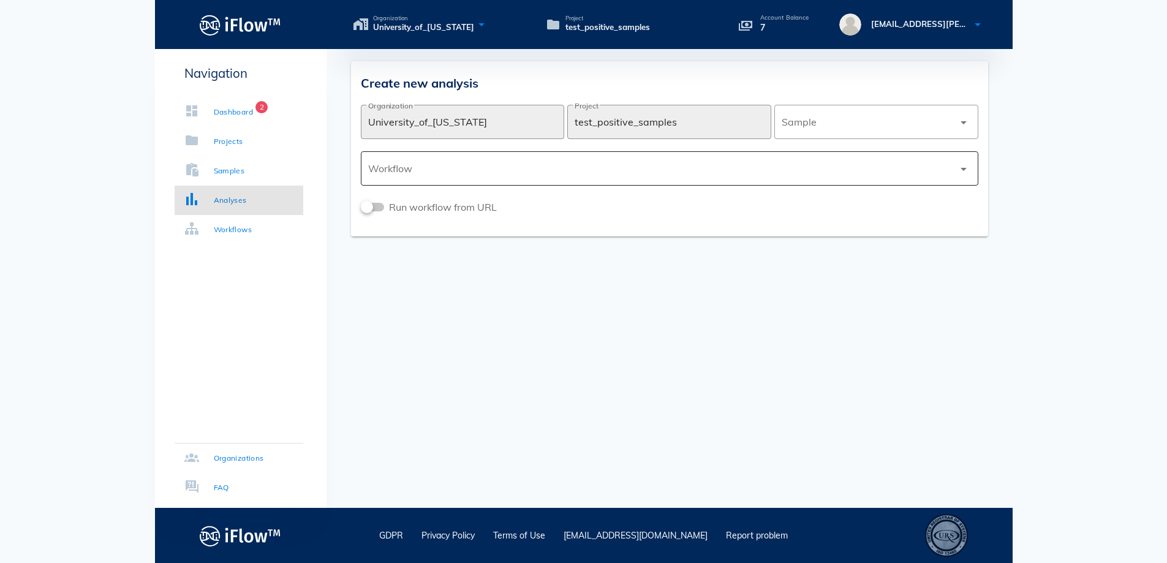
click at [843, 176] on div at bounding box center [660, 168] width 585 height 29
click at [848, 124] on div at bounding box center [867, 121] width 172 height 29
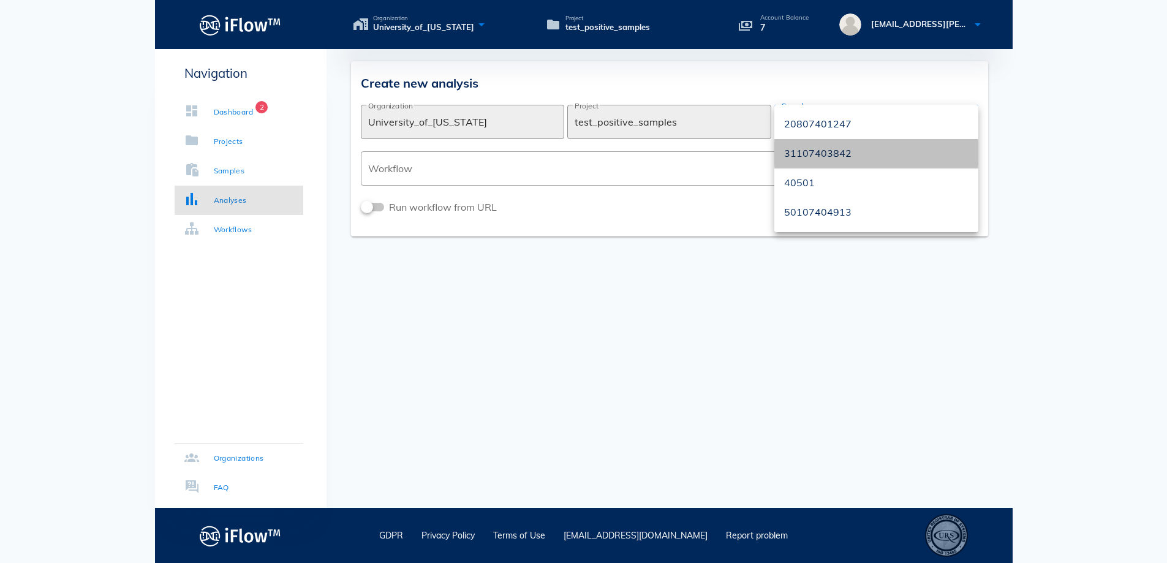
click at [813, 151] on div "31107403842" at bounding box center [876, 154] width 184 height 12
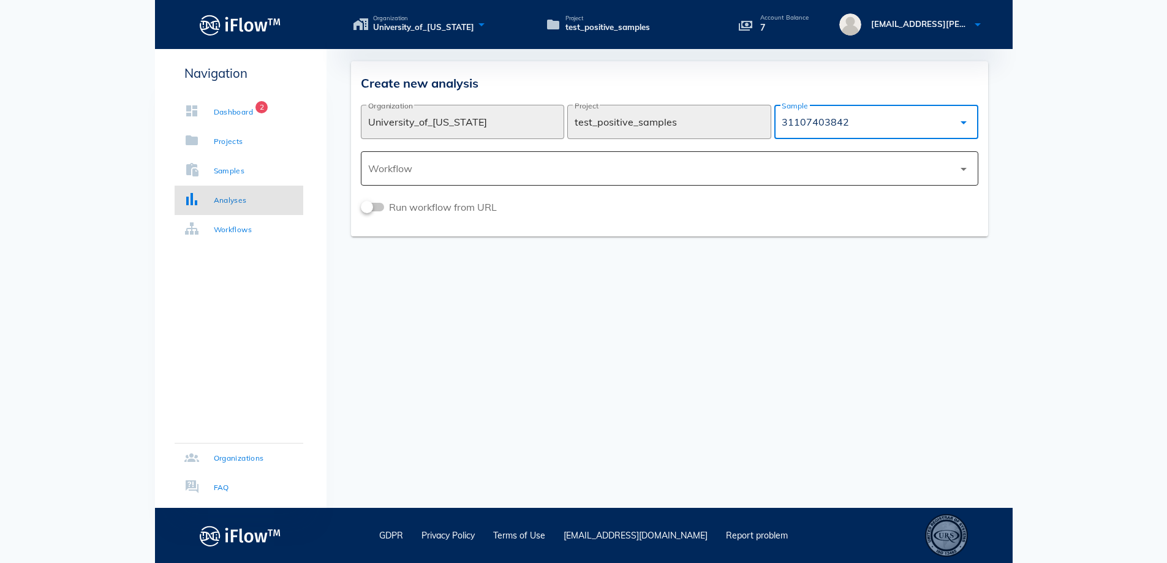
click at [963, 167] on icon "arrow_drop_down" at bounding box center [963, 169] width 15 height 15
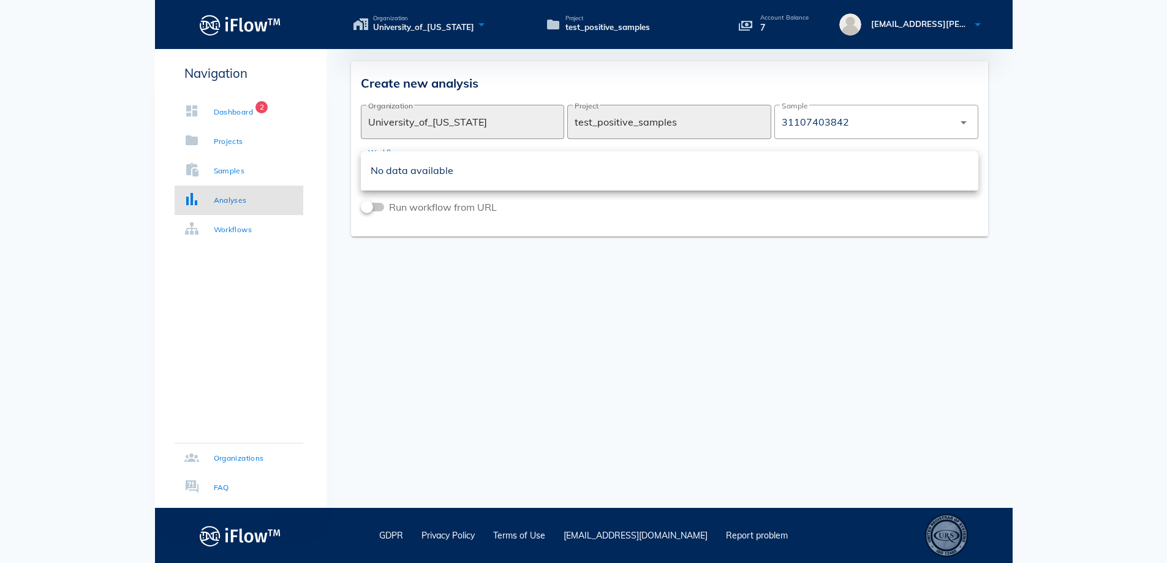
click at [515, 171] on div "No data available" at bounding box center [670, 171] width 598 height 12
click at [443, 171] on div "No data available" at bounding box center [670, 171] width 598 height 12
click at [424, 314] on div "Your account balance is insufficient to run this workflow. Please, contact your…" at bounding box center [669, 278] width 686 height 459
click at [301, 274] on div "Navigation Dashboard 2 Projects Samples Analyses Workflows Organizations FAQ" at bounding box center [240, 278] width 171 height 459
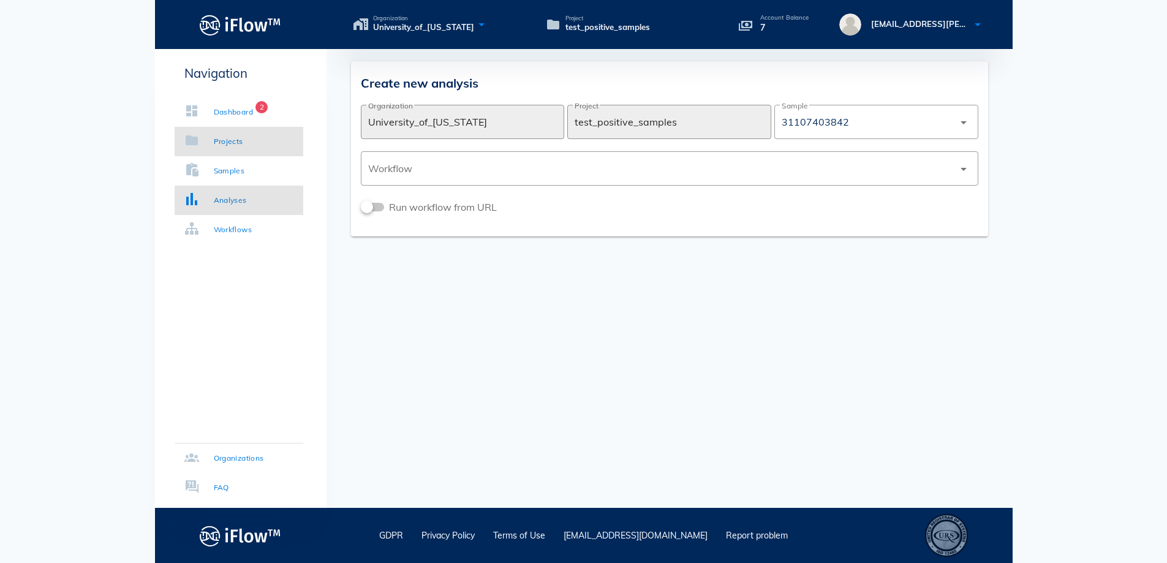
click at [224, 136] on div "Projects" at bounding box center [228, 141] width 29 height 12
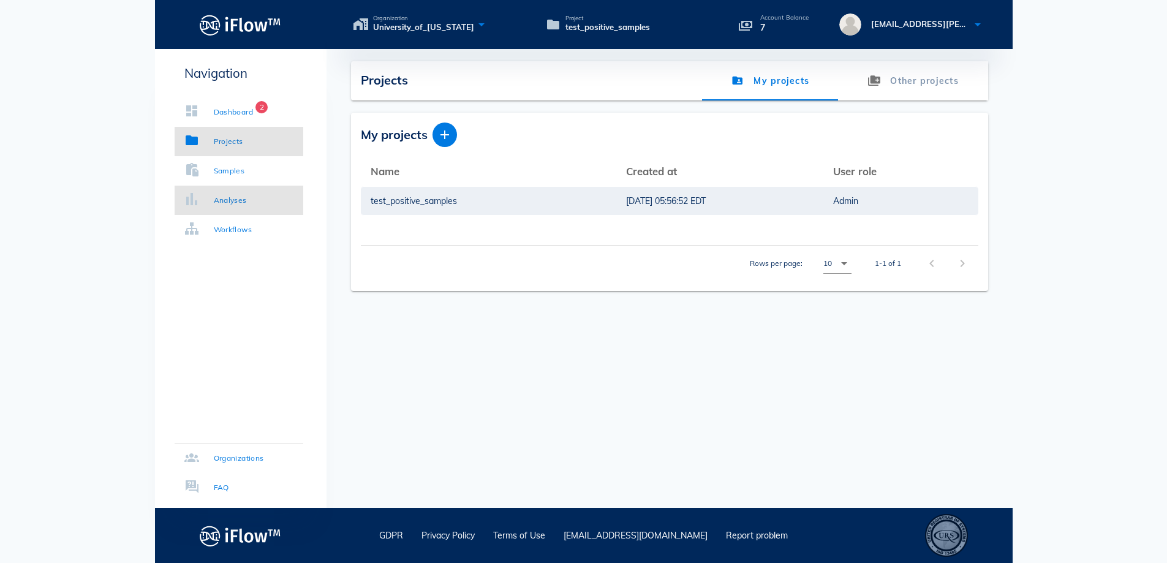
click at [229, 200] on div "Analyses" at bounding box center [230, 200] width 33 height 12
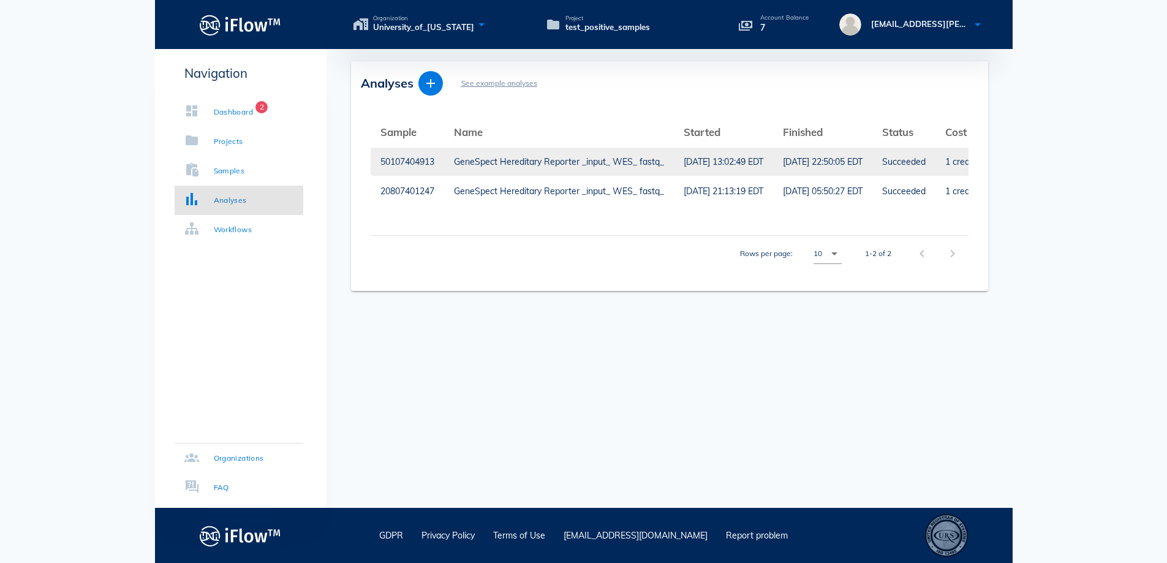
click at [695, 162] on div "[DATE] 13:02:49 EDT" at bounding box center [723, 162] width 80 height 28
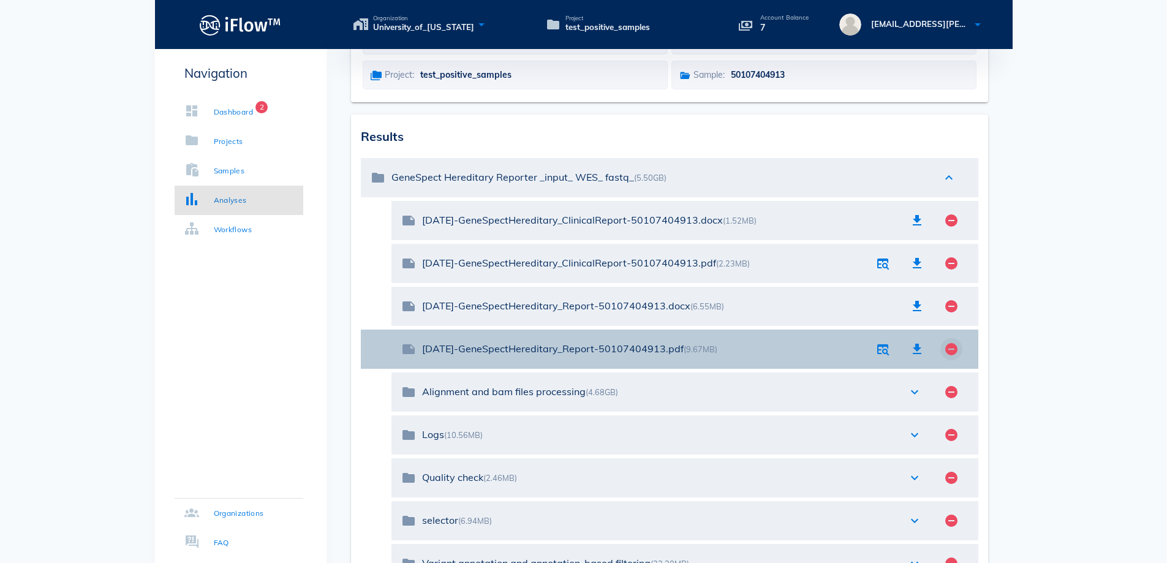
scroll to position [184, 0]
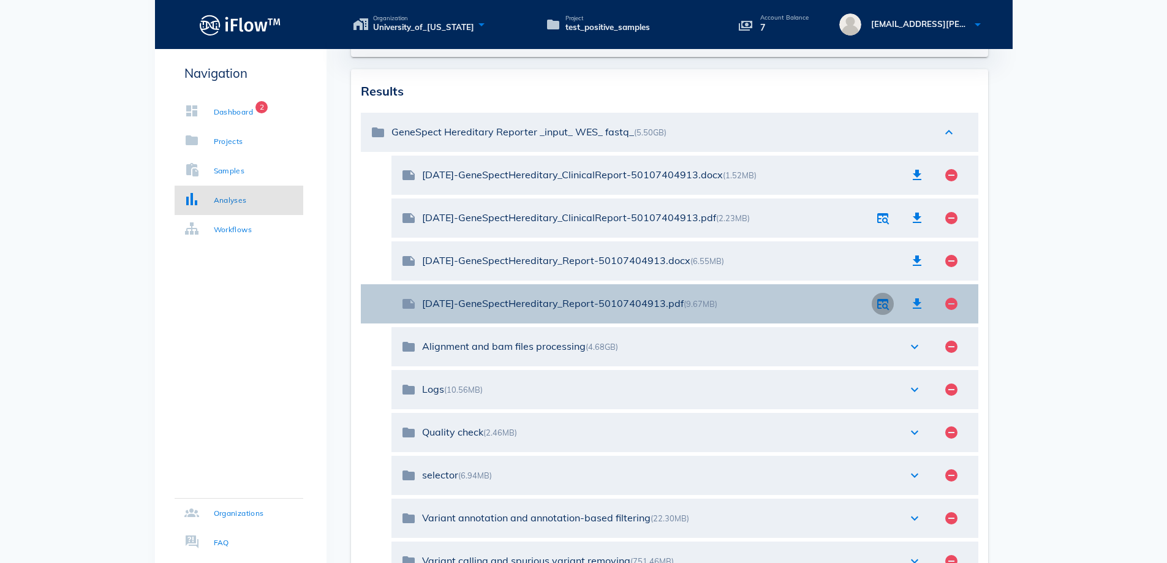
click at [885, 306] on icon "button" at bounding box center [882, 303] width 15 height 15
